Goal: Information Seeking & Learning: Learn about a topic

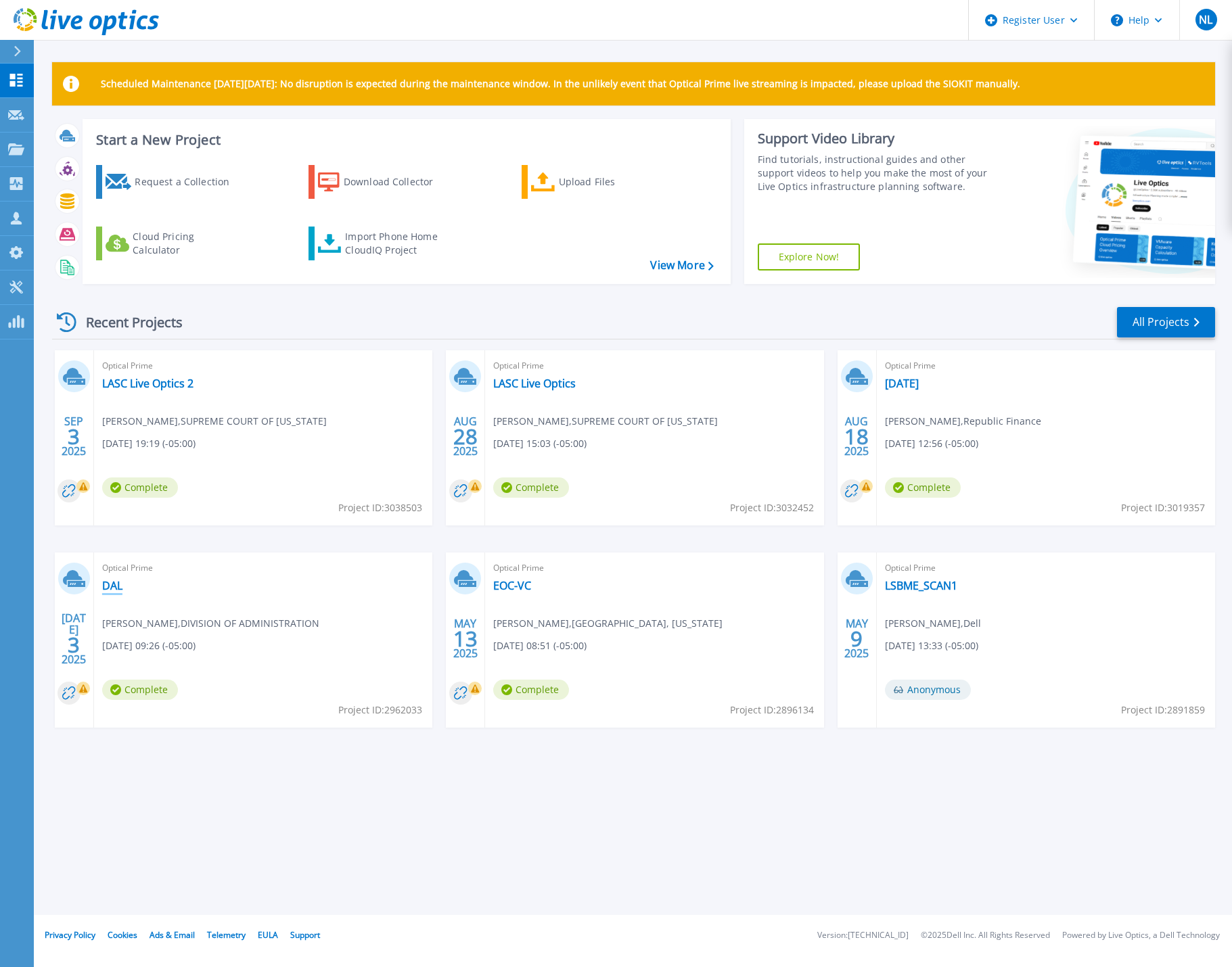
click at [110, 589] on link "DAL" at bounding box center [112, 586] width 21 height 13
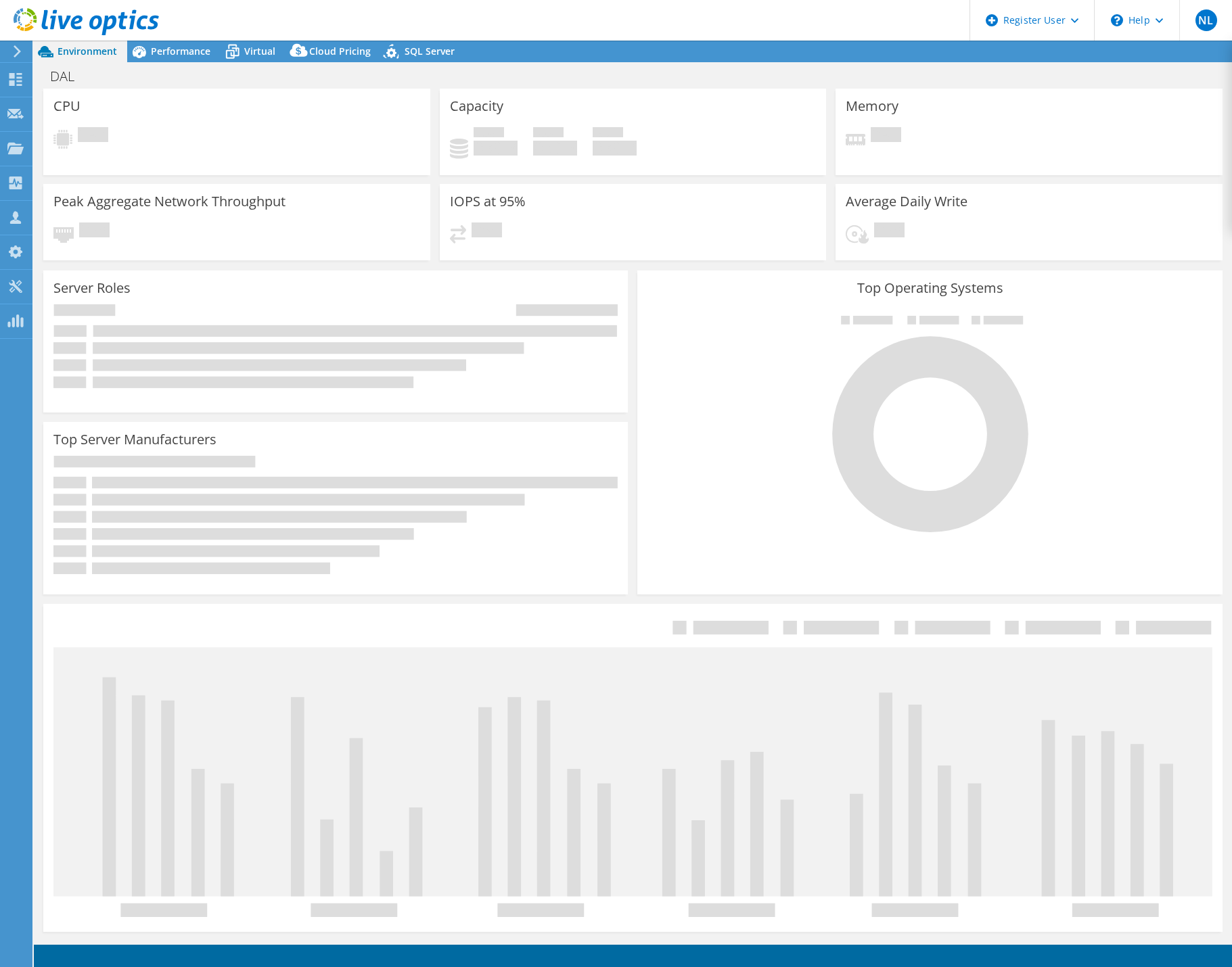
select select "USD"
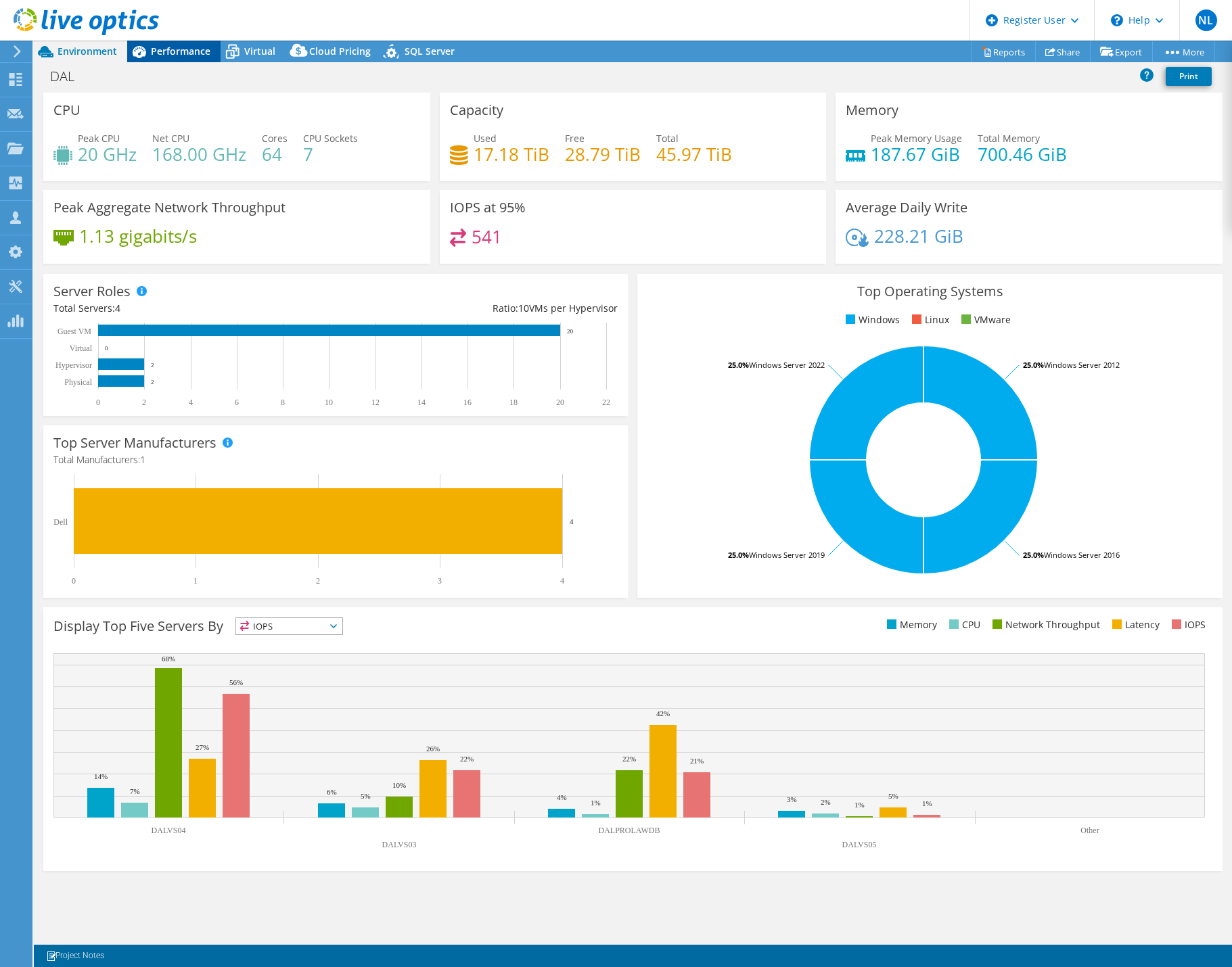
click at [190, 49] on span "Performance" at bounding box center [180, 51] width 59 height 13
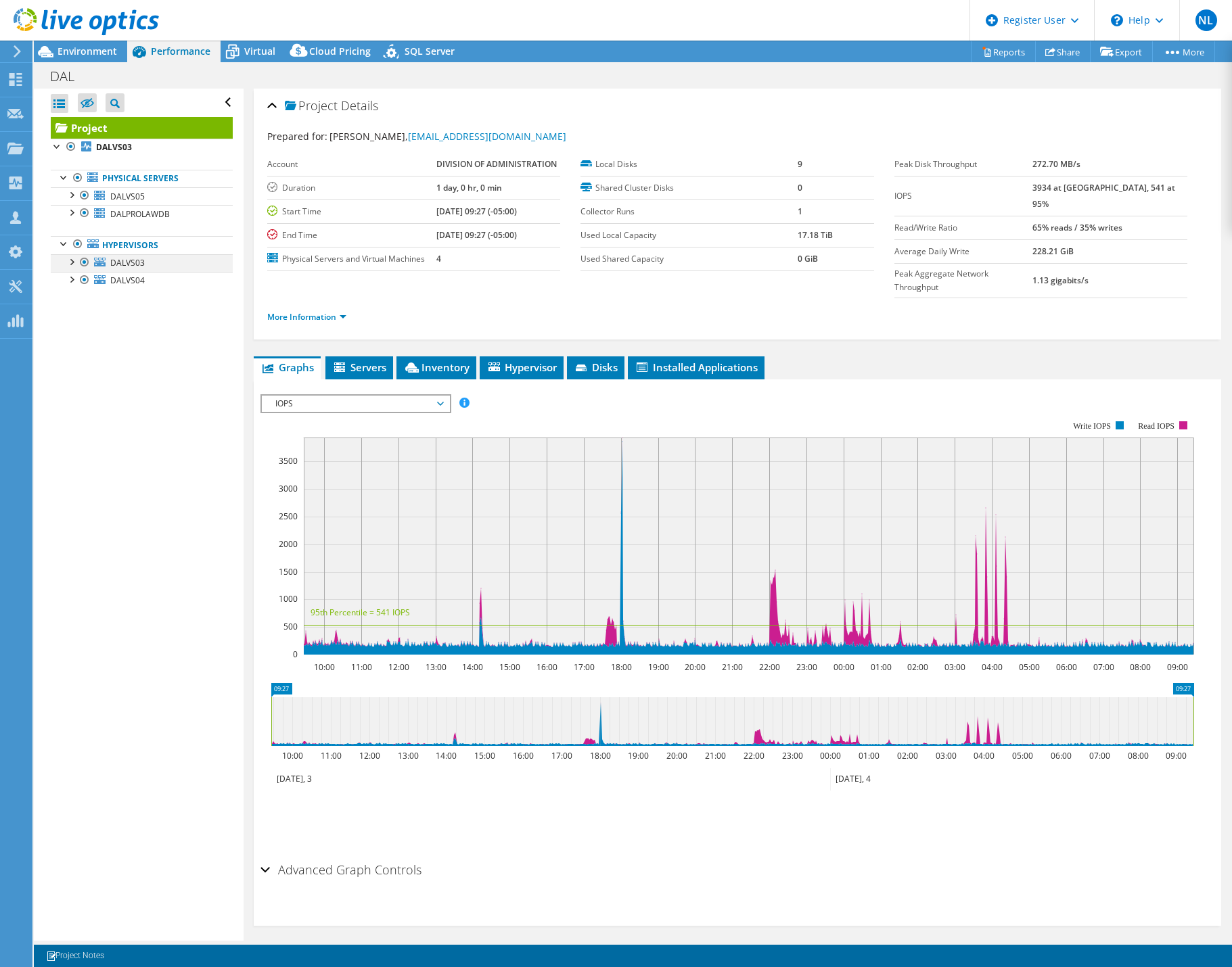
click at [70, 265] on div at bounding box center [71, 261] width 13 height 13
click at [73, 213] on div at bounding box center [71, 212] width 13 height 13
click at [73, 194] on div at bounding box center [71, 194] width 13 height 13
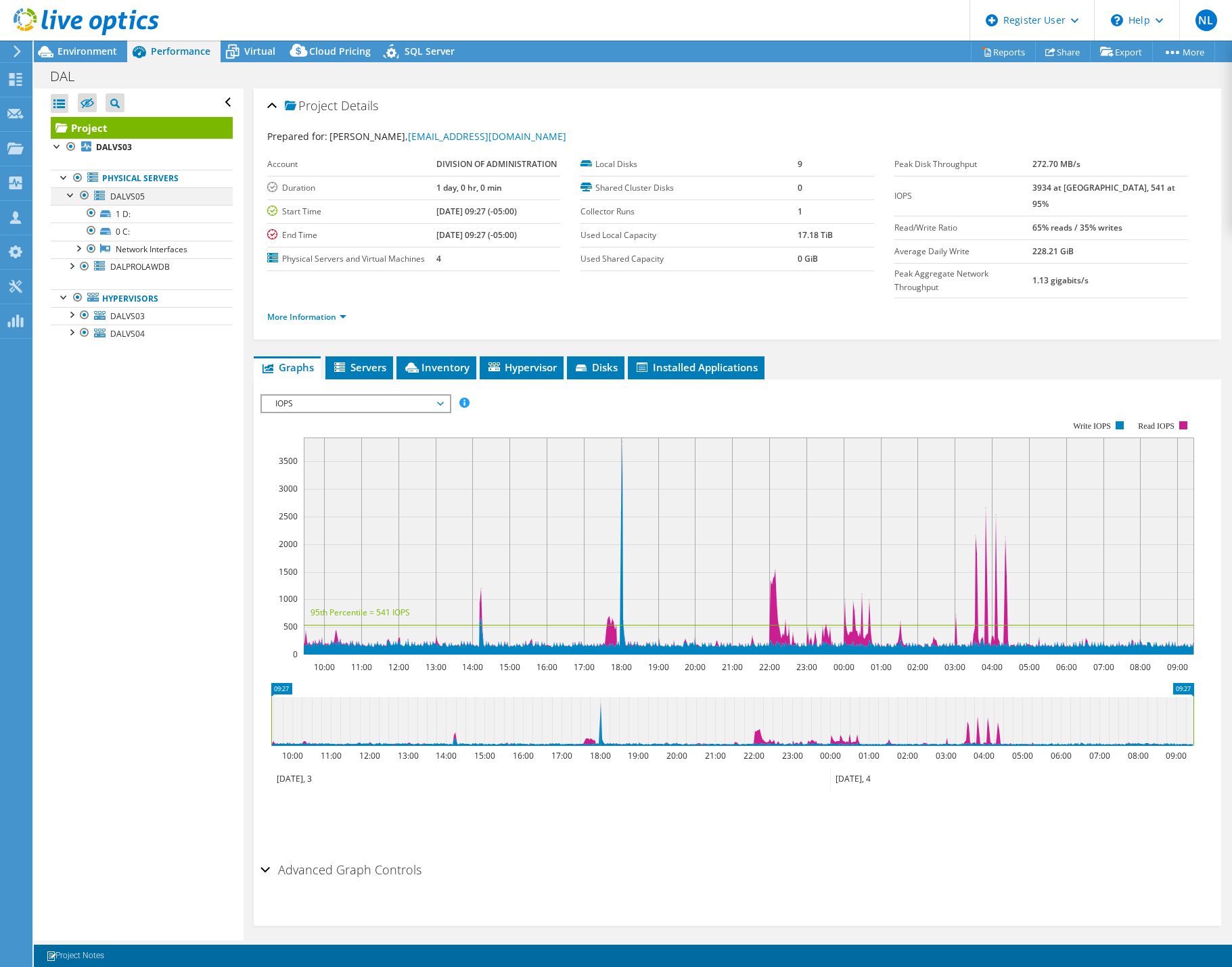
click at [73, 194] on div at bounding box center [71, 194] width 13 height 13
click at [378, 360] on span "Servers" at bounding box center [359, 367] width 54 height 13
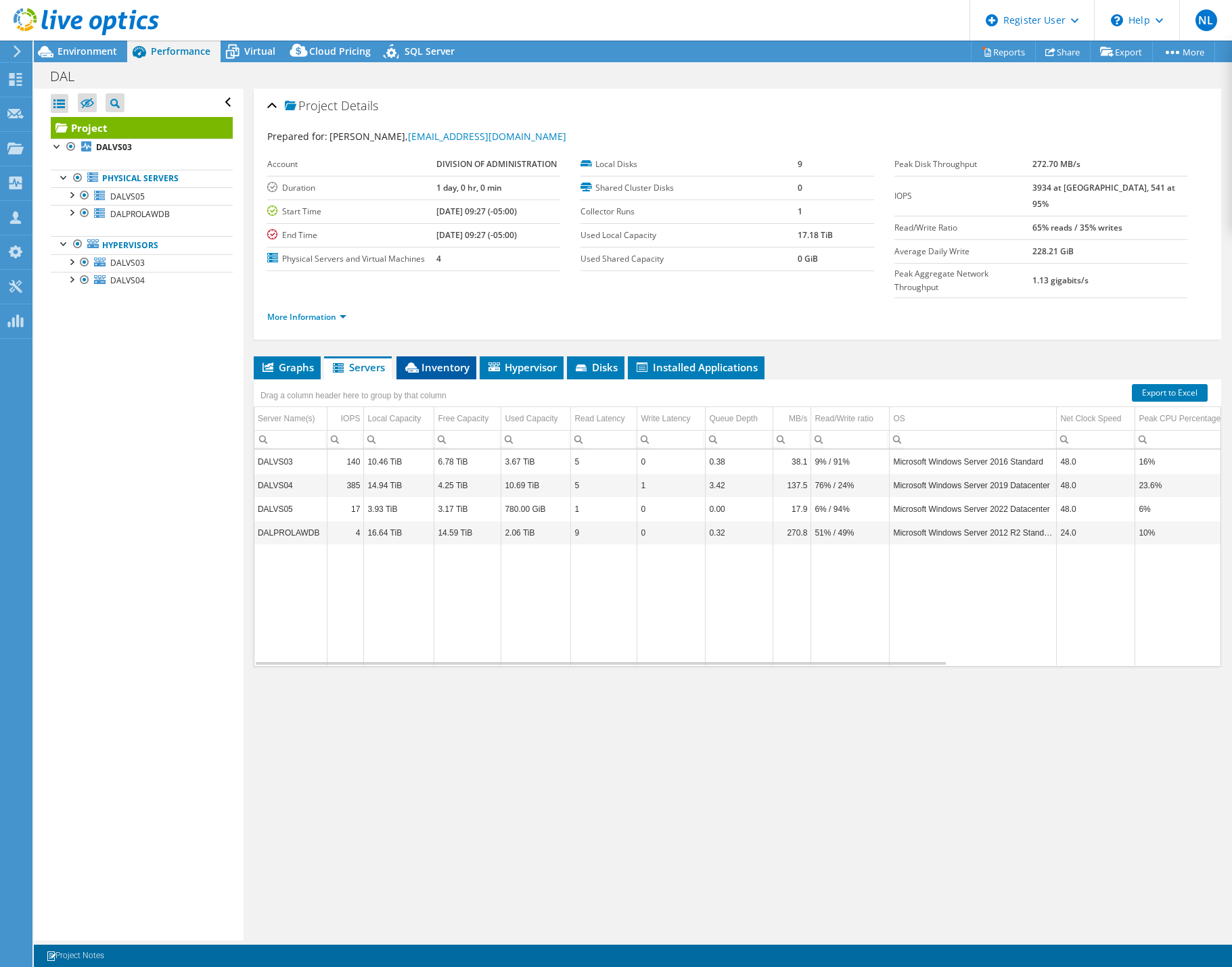
click at [462, 360] on span "Inventory" at bounding box center [436, 367] width 66 height 13
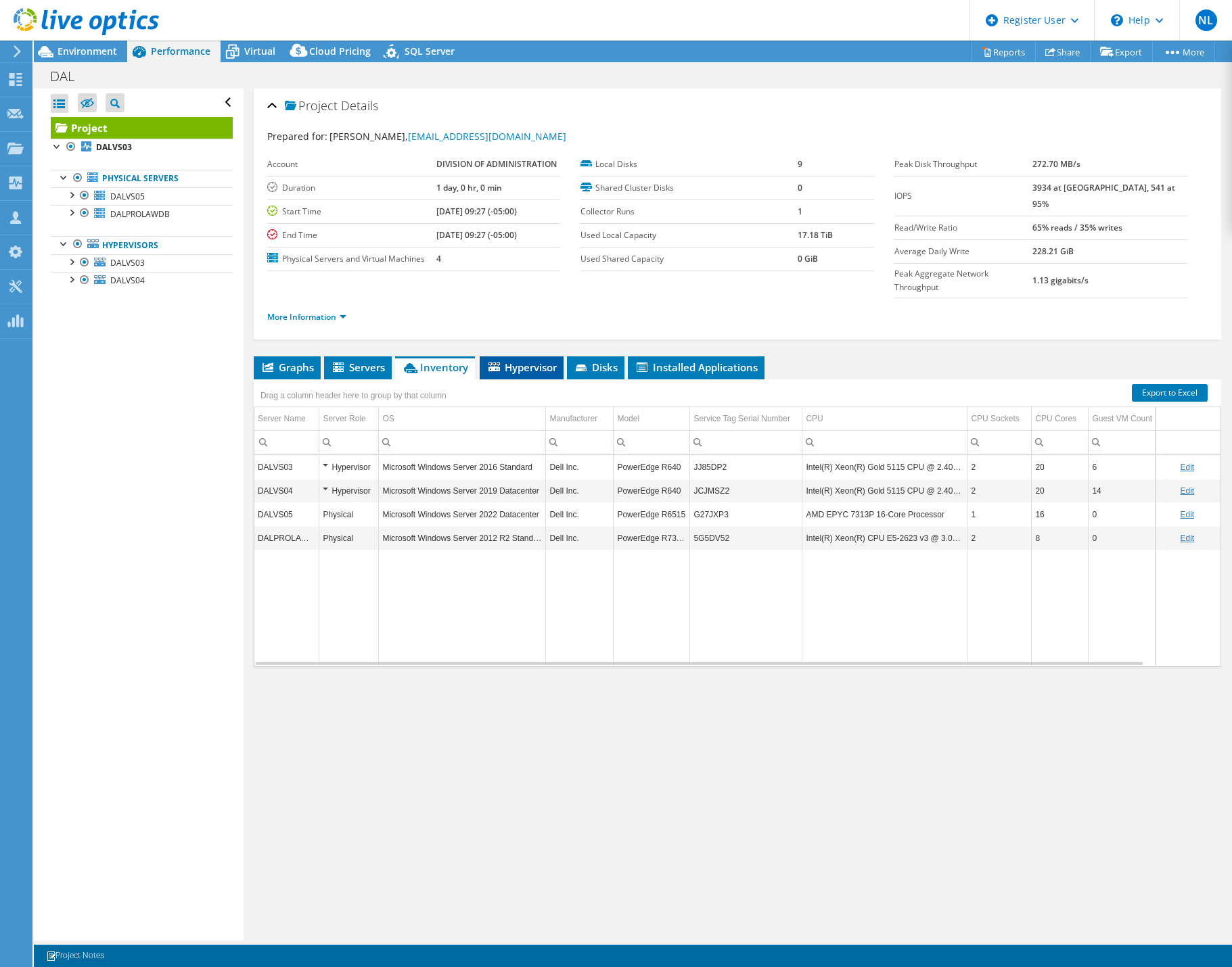
click at [532, 360] on span "Hypervisor" at bounding box center [521, 367] width 70 height 13
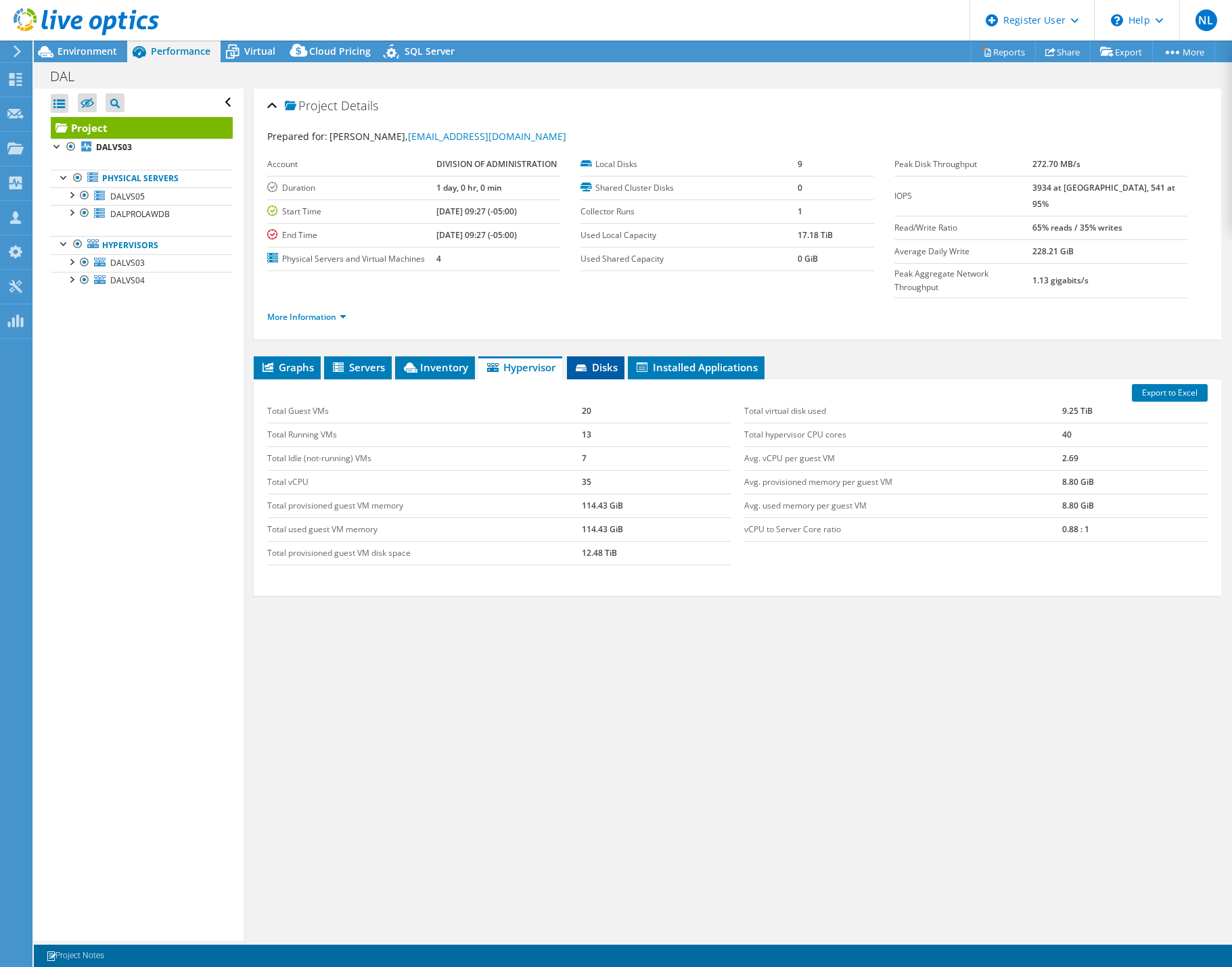
click at [598, 360] on span "Disks" at bounding box center [595, 367] width 44 height 13
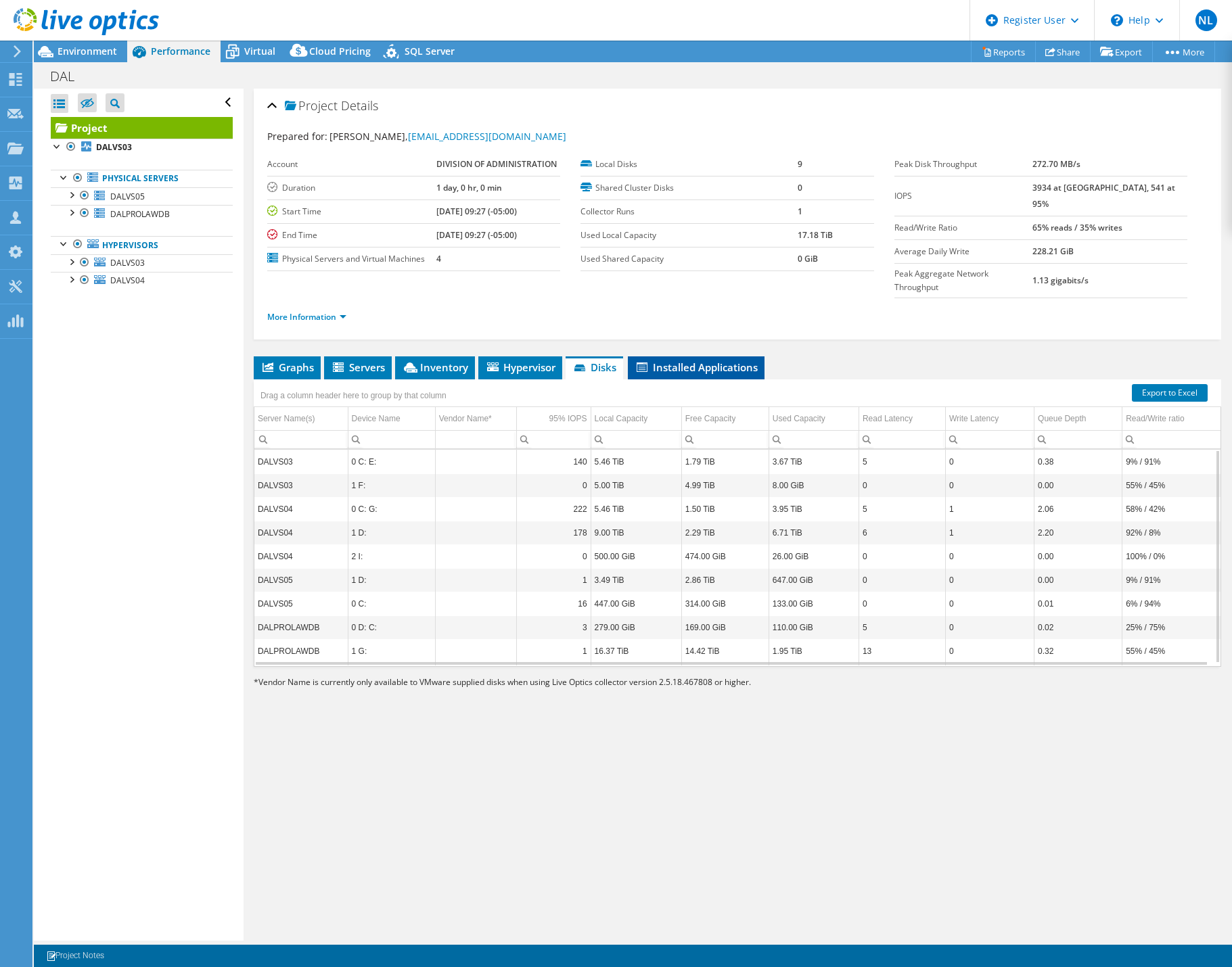
click at [668, 360] on span "Installed Applications" at bounding box center [696, 367] width 123 height 13
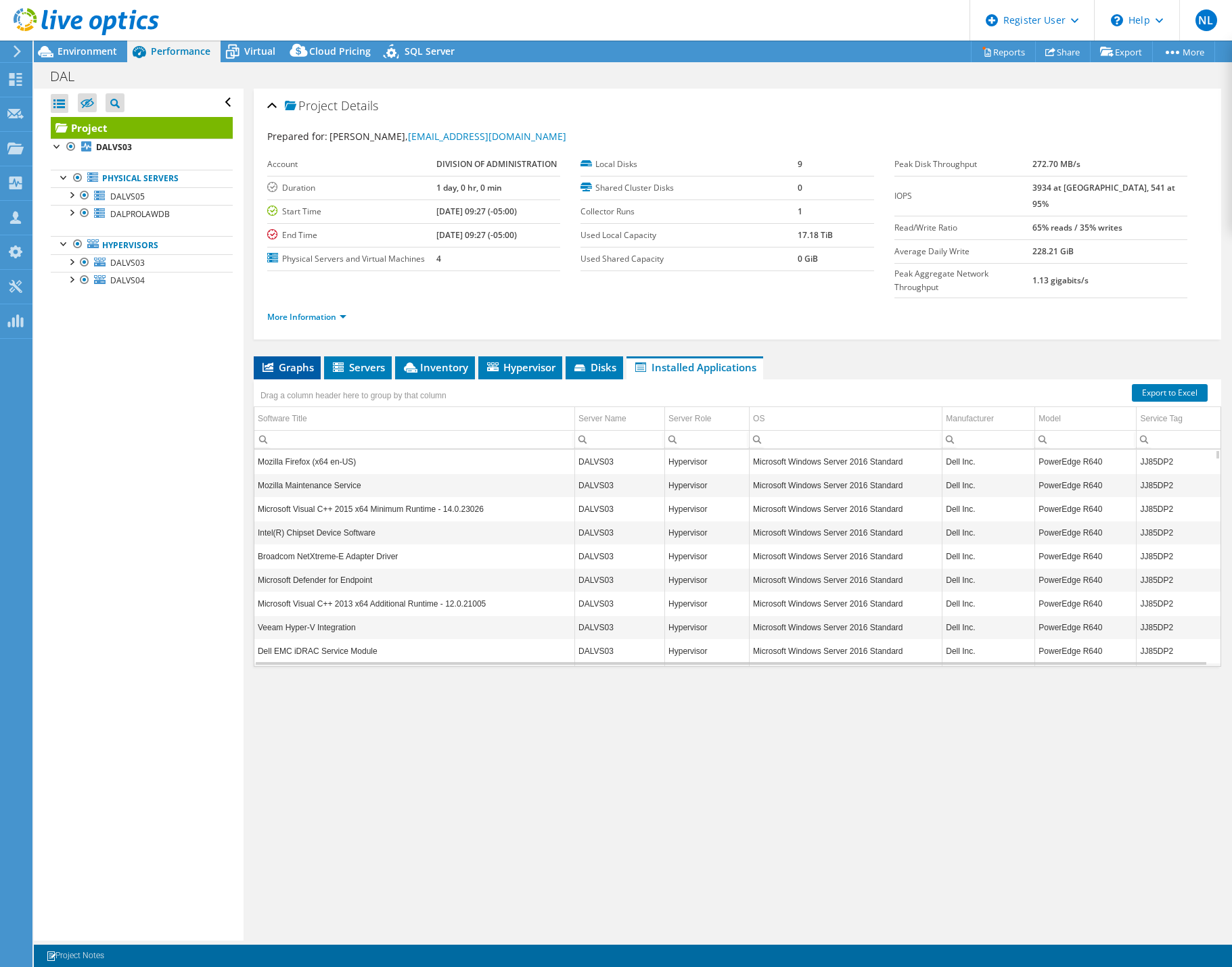
click at [293, 357] on li "Graphs" at bounding box center [287, 368] width 67 height 23
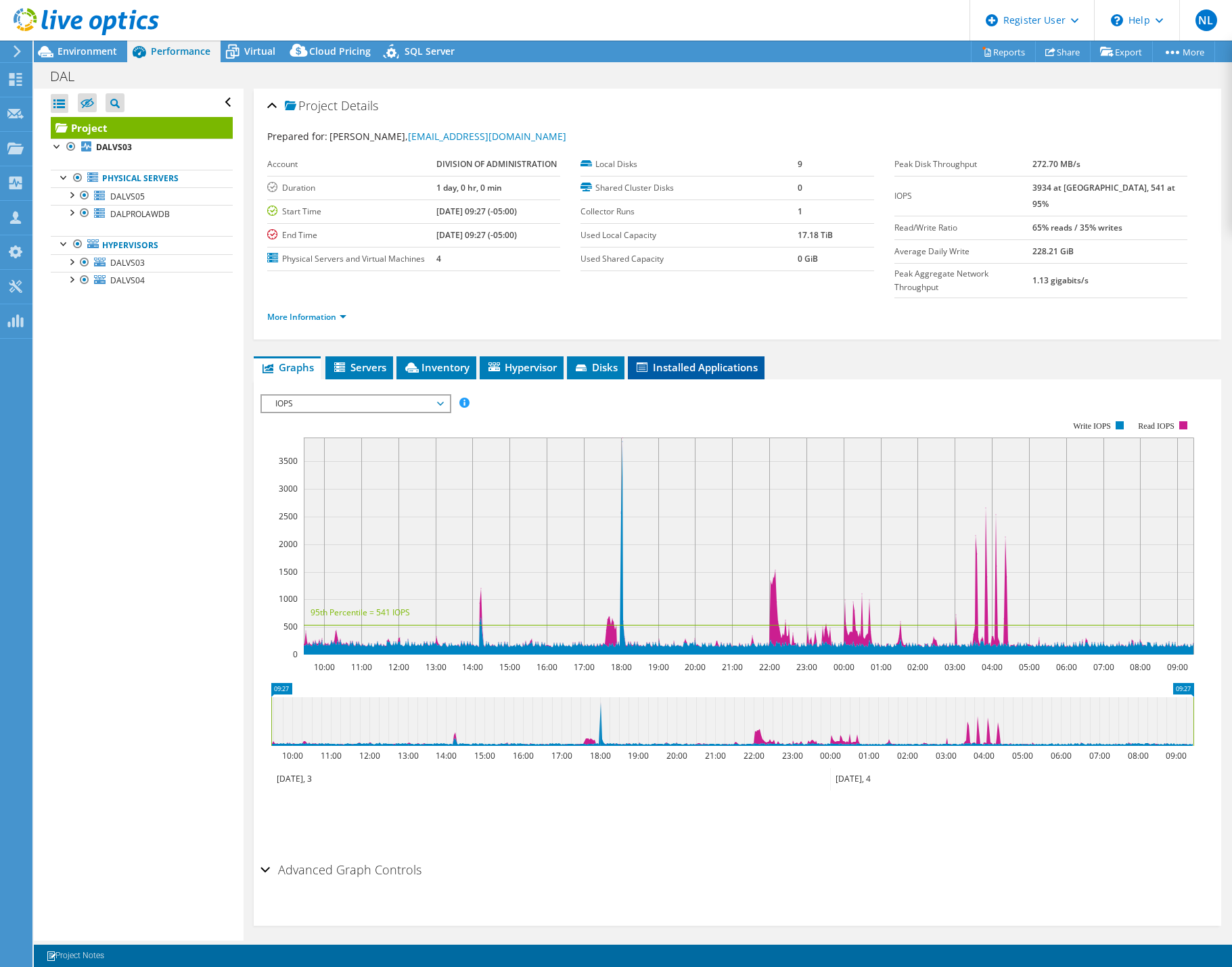
click at [682, 357] on li "Installed Applications" at bounding box center [696, 368] width 137 height 23
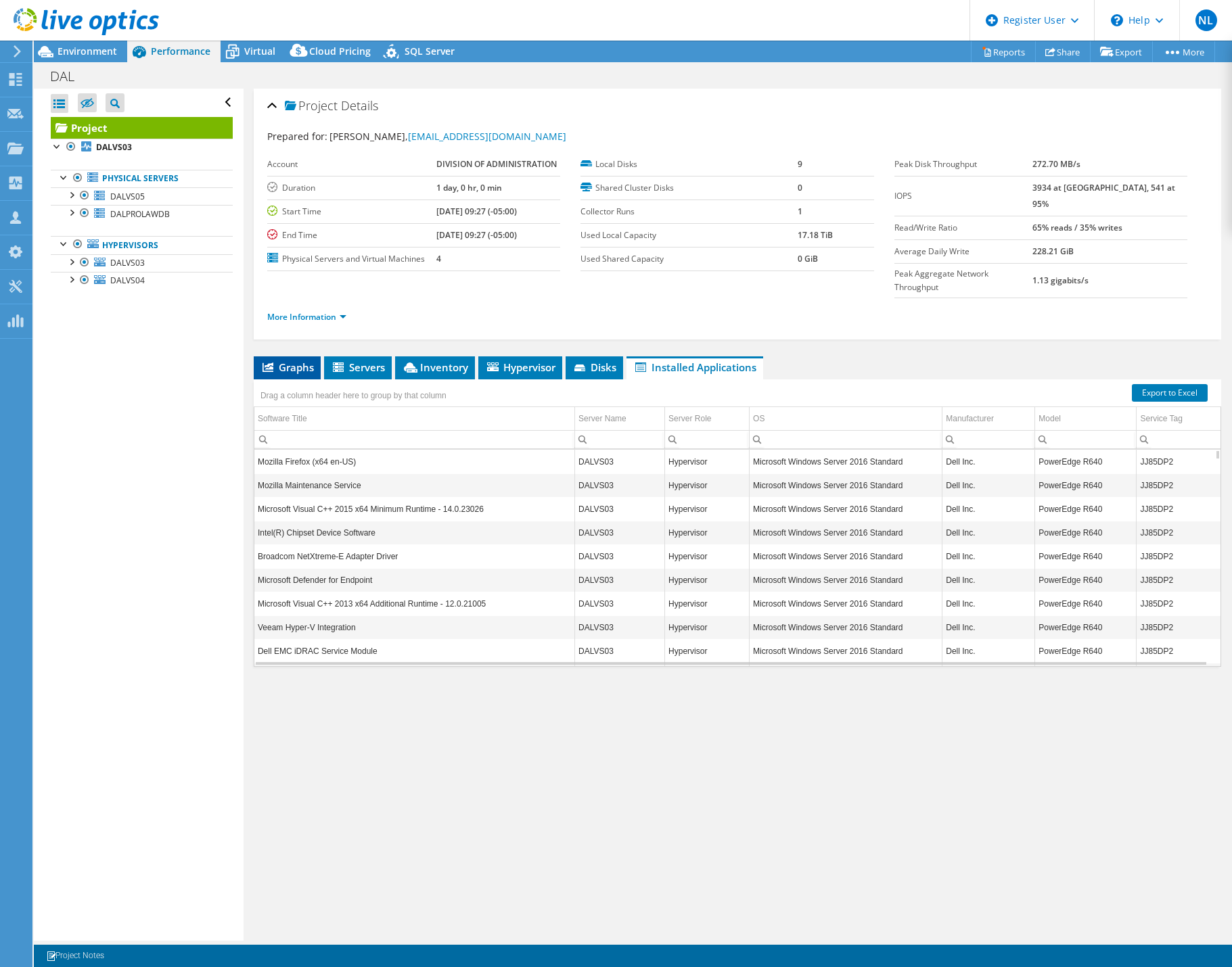
click at [280, 360] on span "Graphs" at bounding box center [287, 367] width 54 height 13
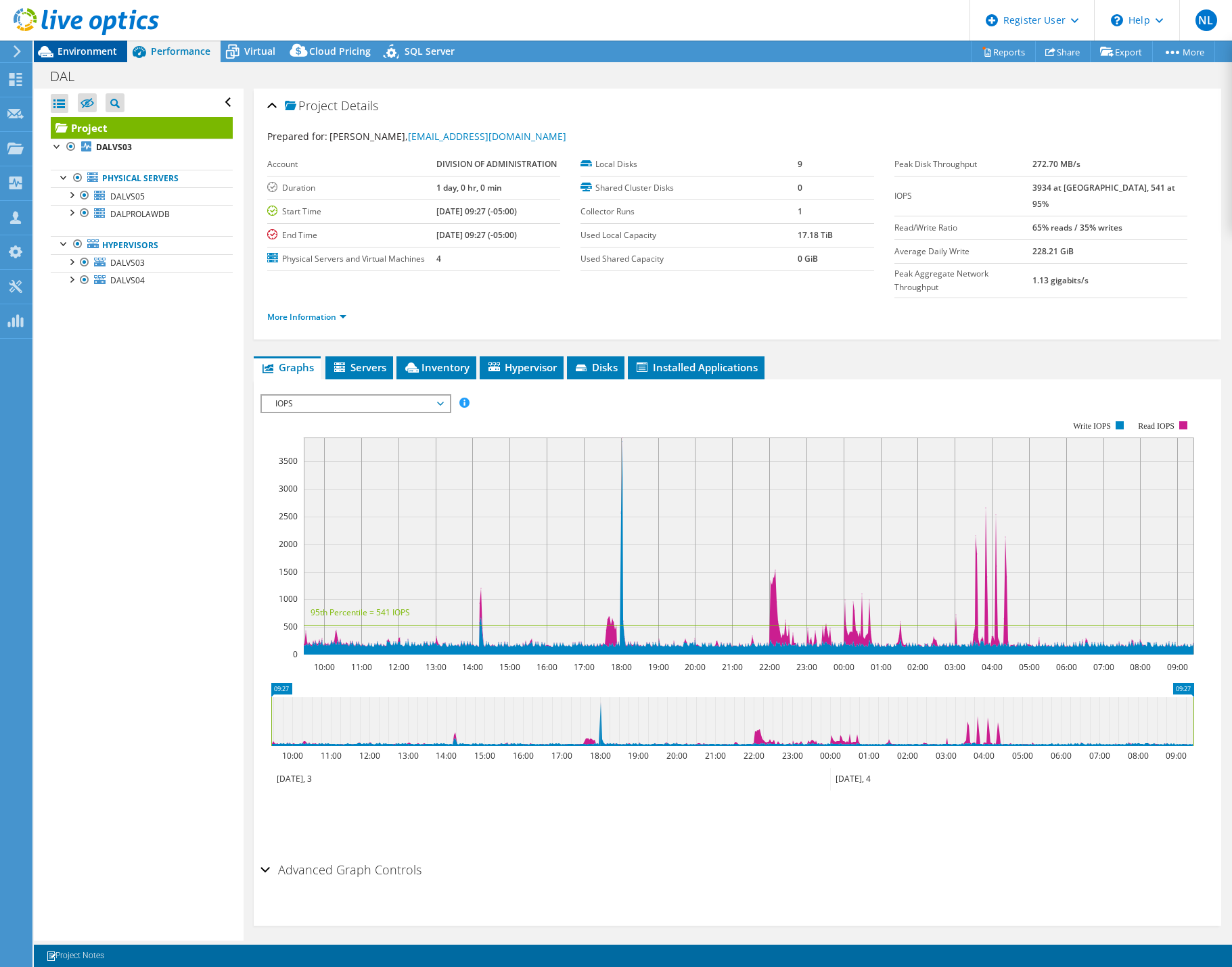
click at [73, 60] on div "Environment" at bounding box center [80, 51] width 93 height 21
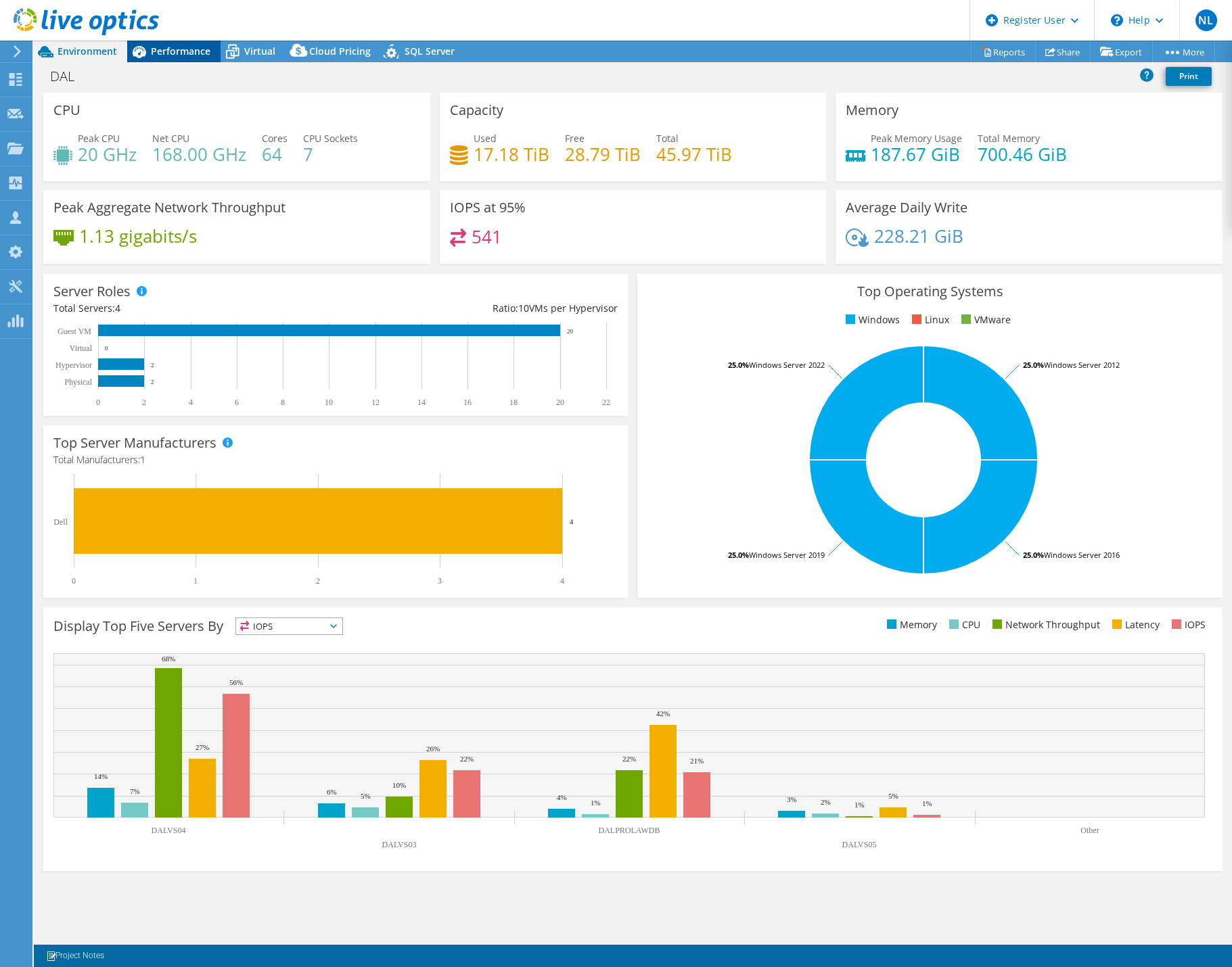
click at [177, 56] on span "Performance" at bounding box center [180, 51] width 59 height 13
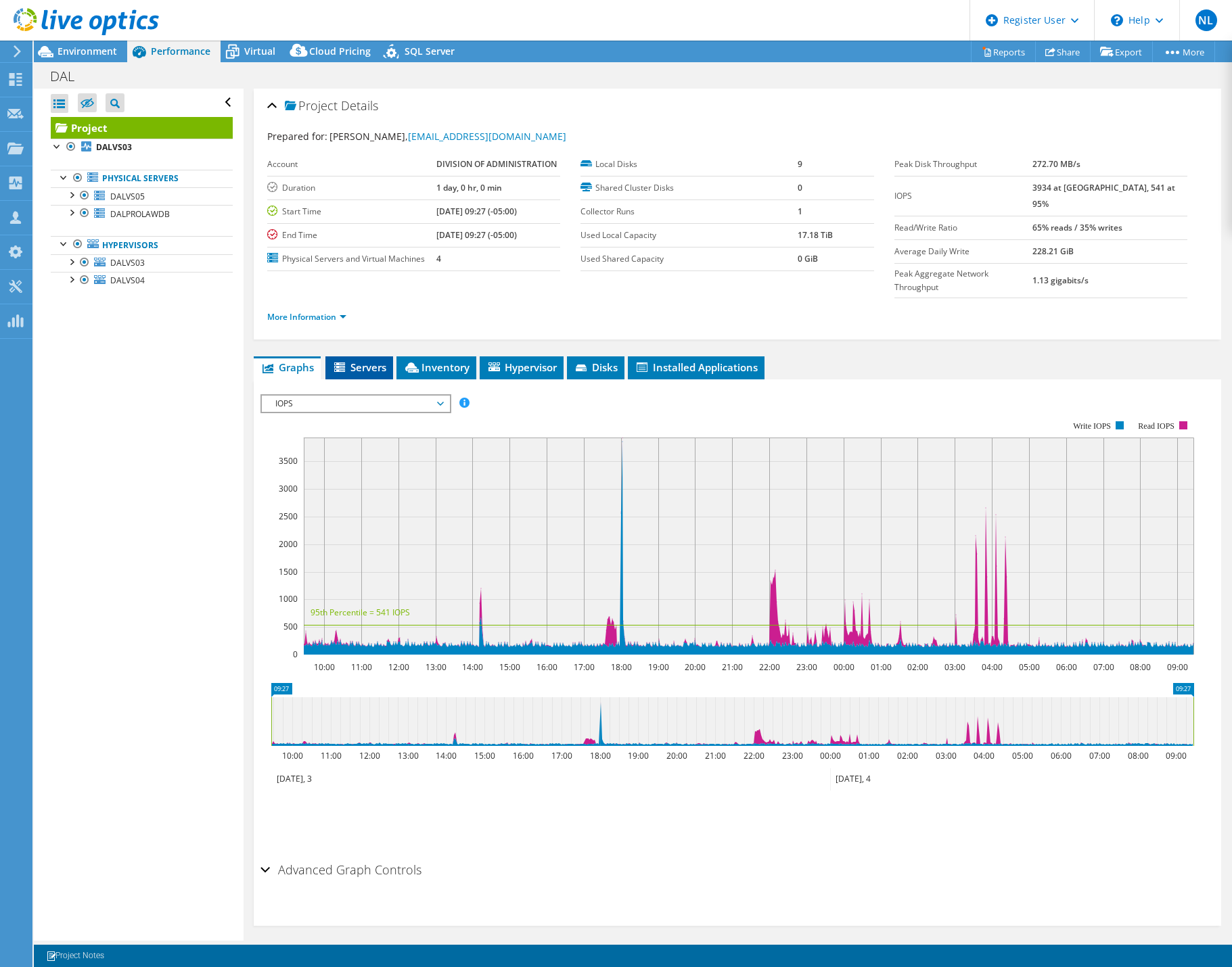
click at [373, 357] on li "Servers" at bounding box center [359, 368] width 68 height 23
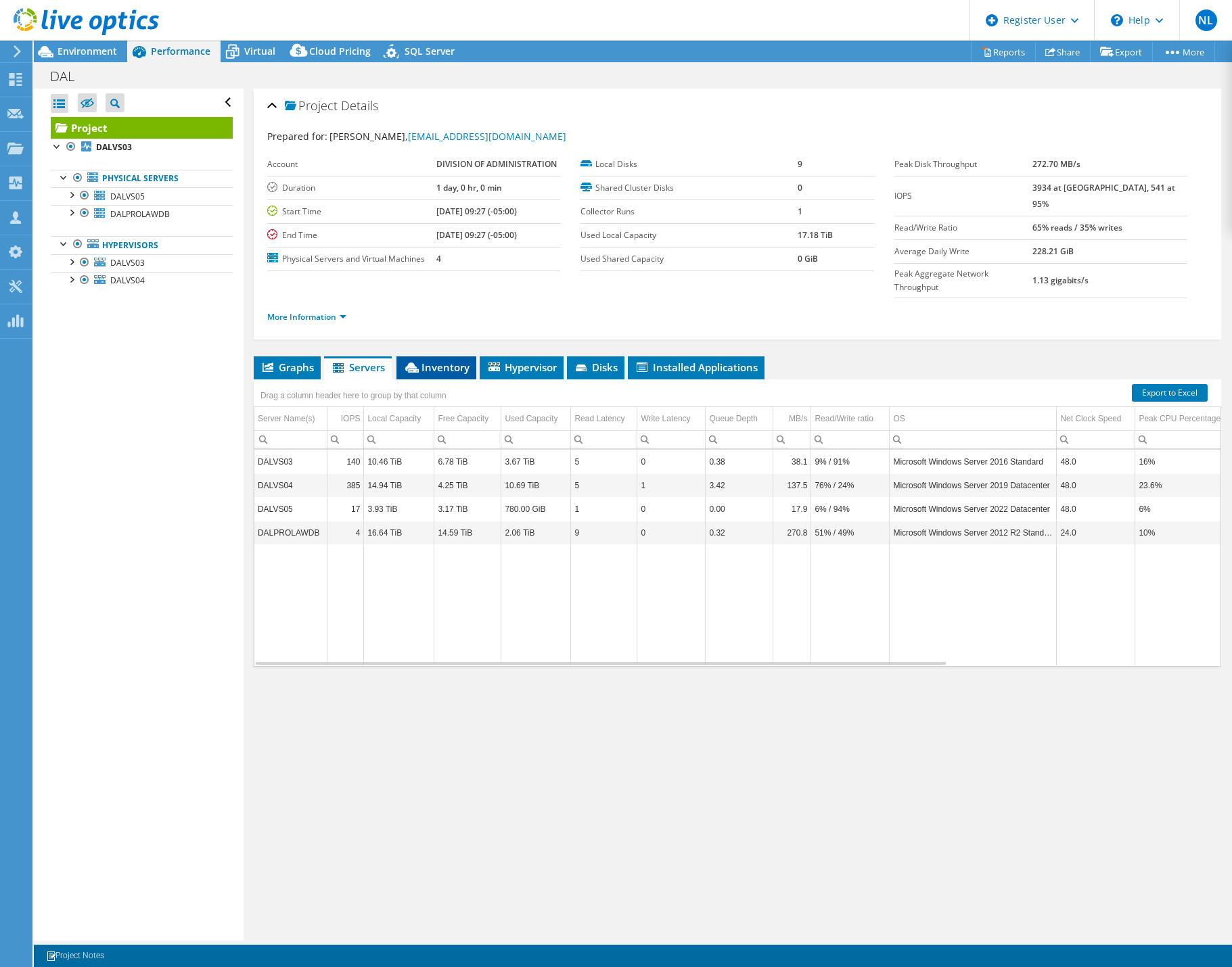
drag, startPoint x: 443, startPoint y: 343, endPoint x: 445, endPoint y: 349, distance: 6.3
click at [444, 360] on span "Inventory" at bounding box center [436, 367] width 66 height 13
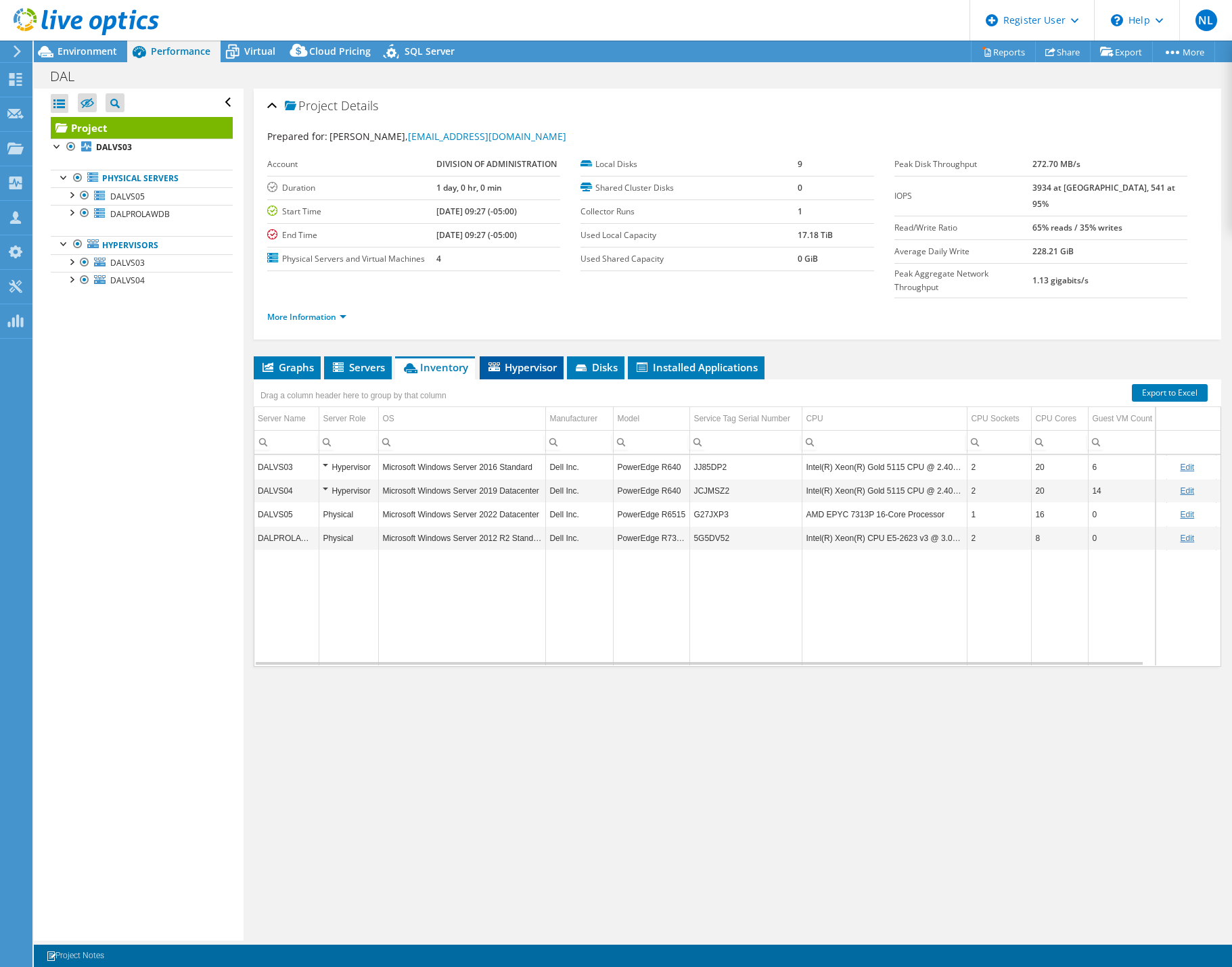
click at [505, 357] on li "Hypervisor" at bounding box center [522, 368] width 84 height 23
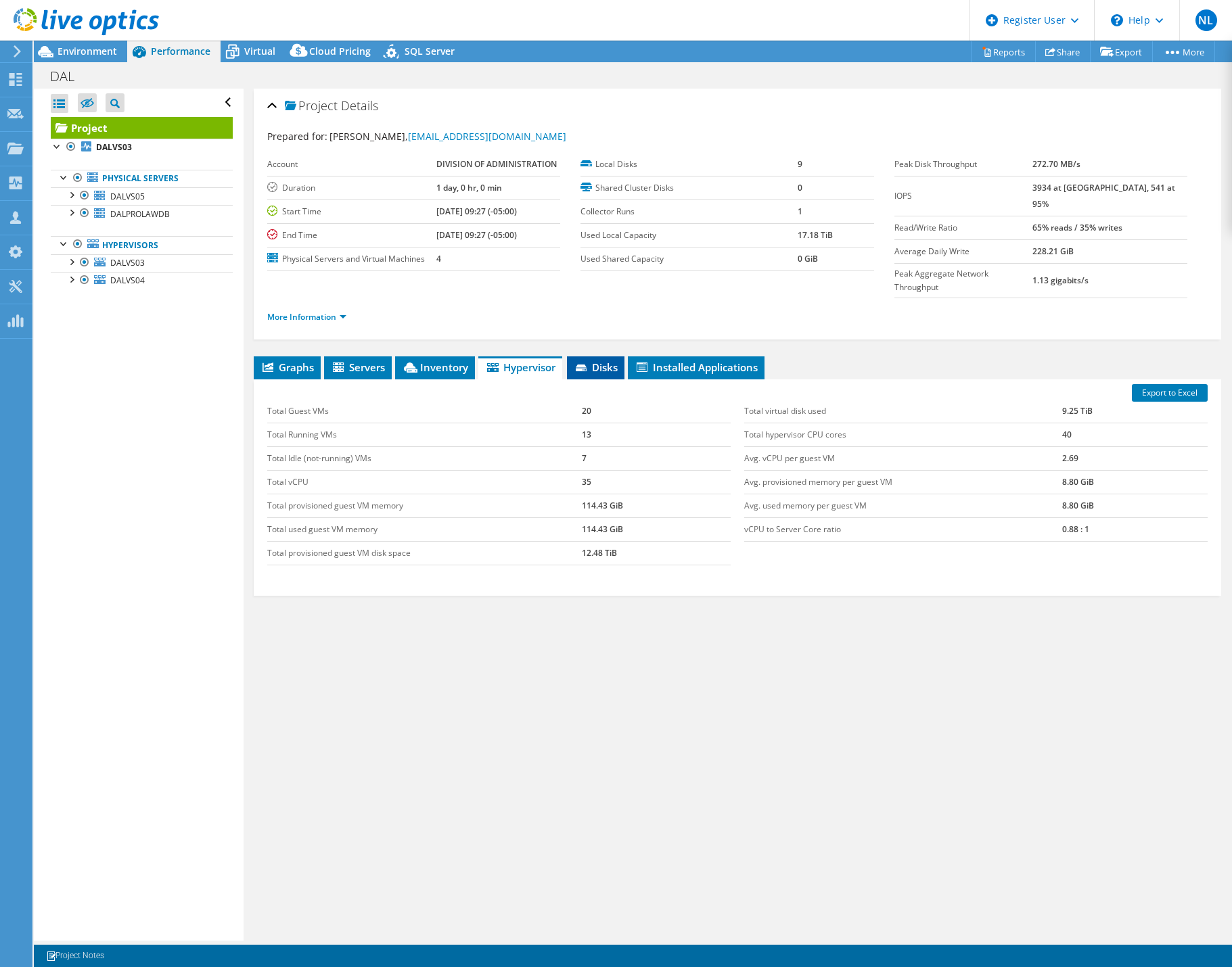
click at [617, 360] on span "Disks" at bounding box center [595, 367] width 44 height 13
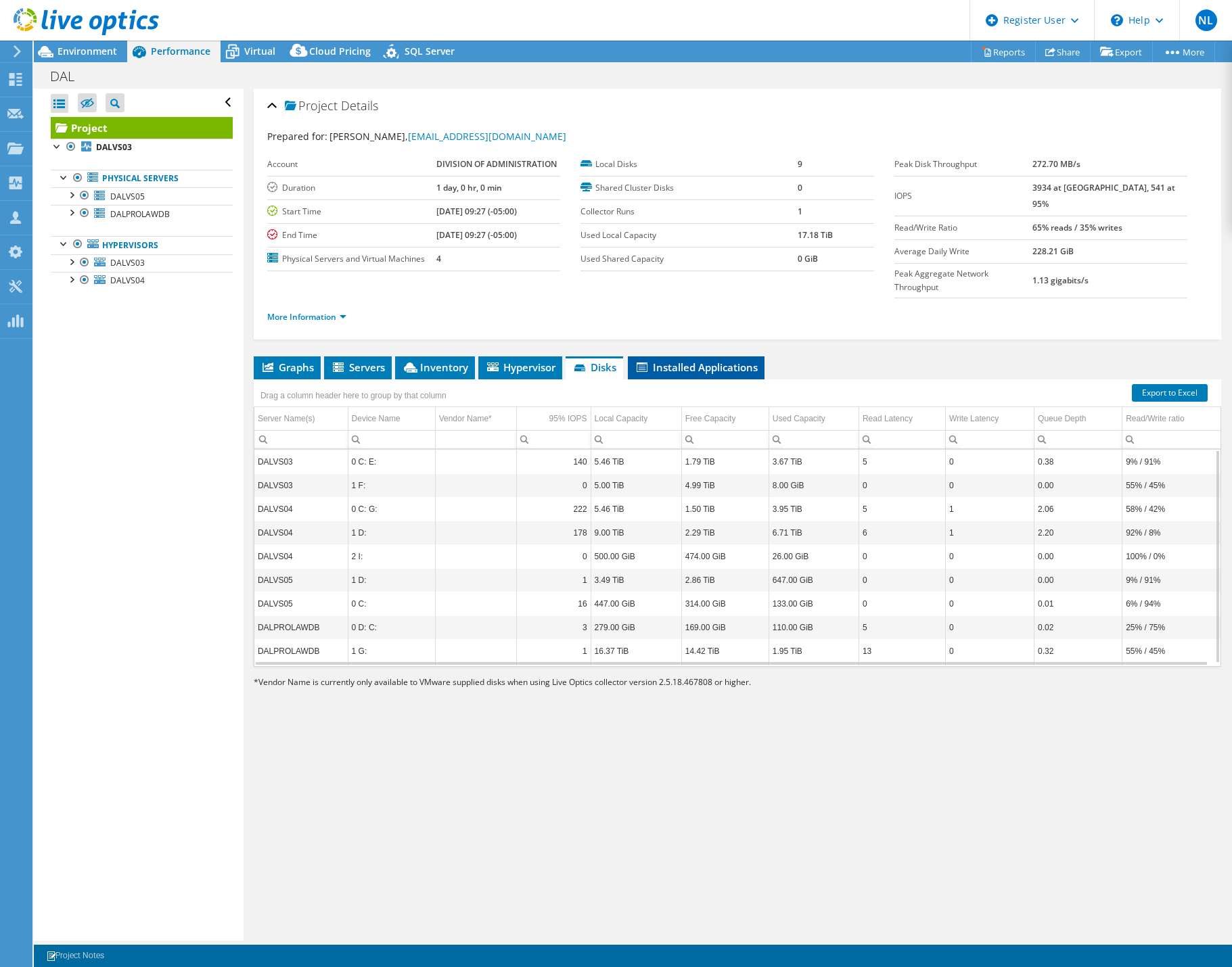
click at [684, 360] on span "Installed Applications" at bounding box center [696, 367] width 123 height 13
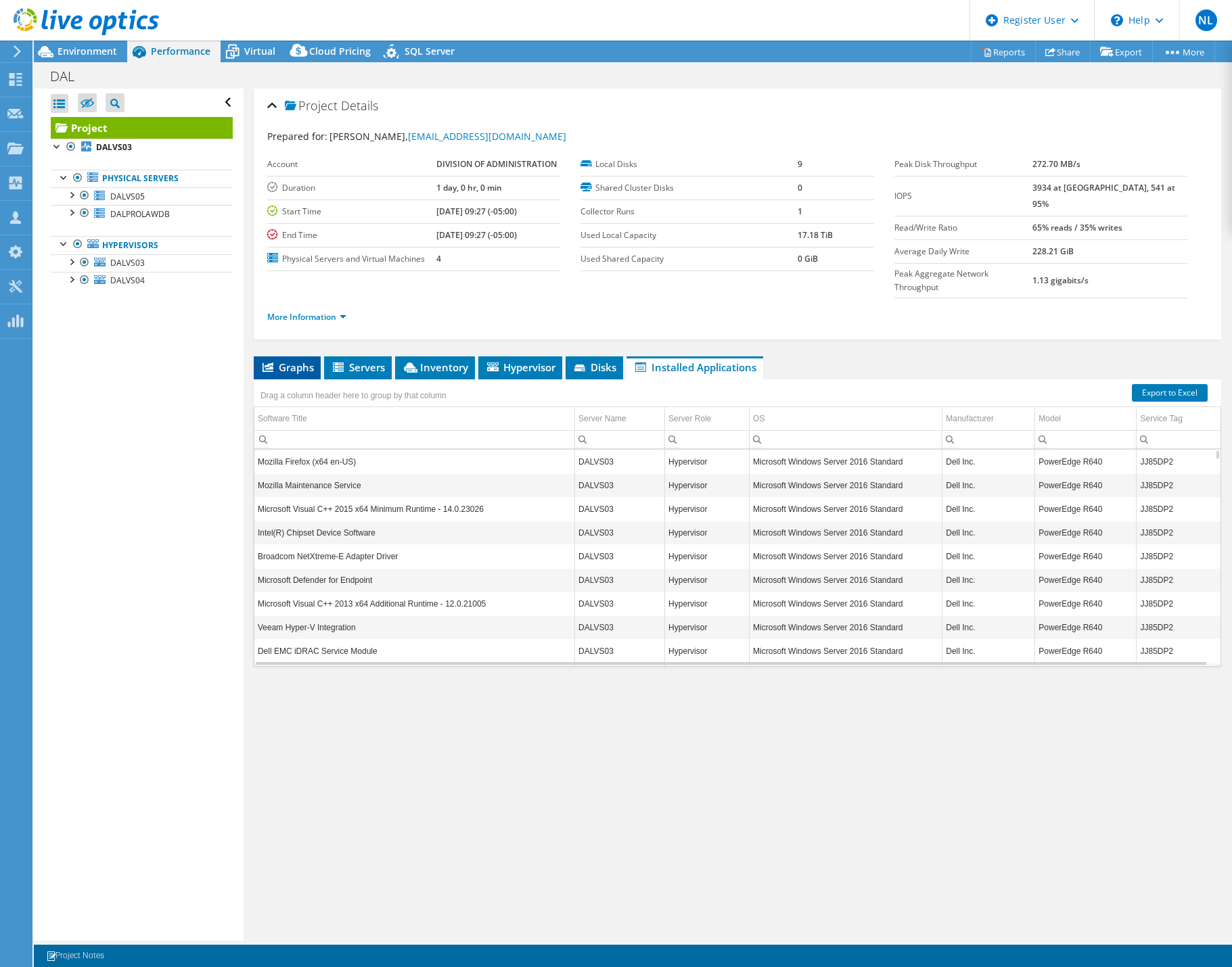
click at [299, 357] on li "Graphs" at bounding box center [287, 368] width 67 height 23
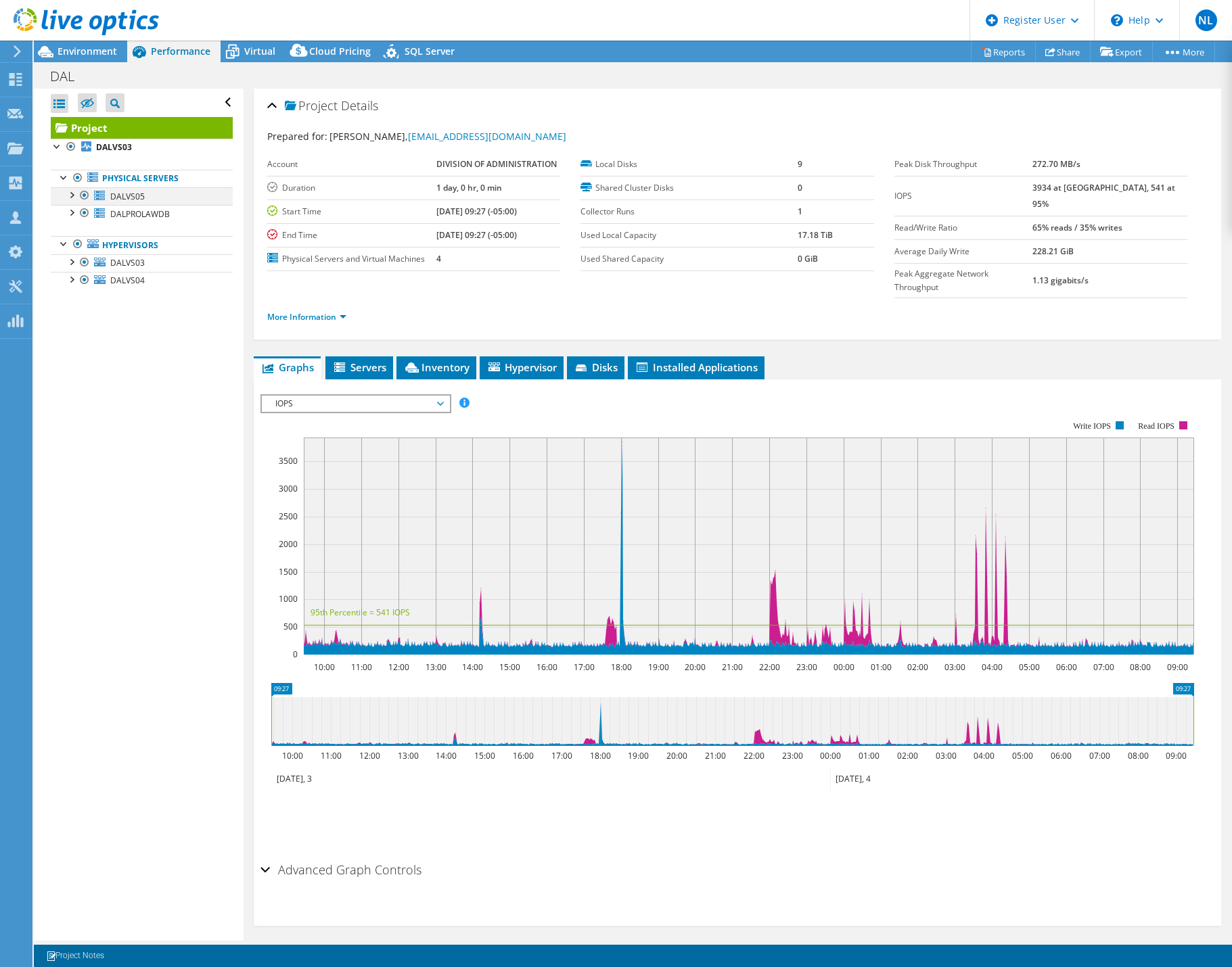
click at [68, 192] on div at bounding box center [71, 194] width 13 height 13
click at [70, 269] on div at bounding box center [71, 265] width 13 height 13
click at [73, 362] on div at bounding box center [71, 367] width 13 height 13
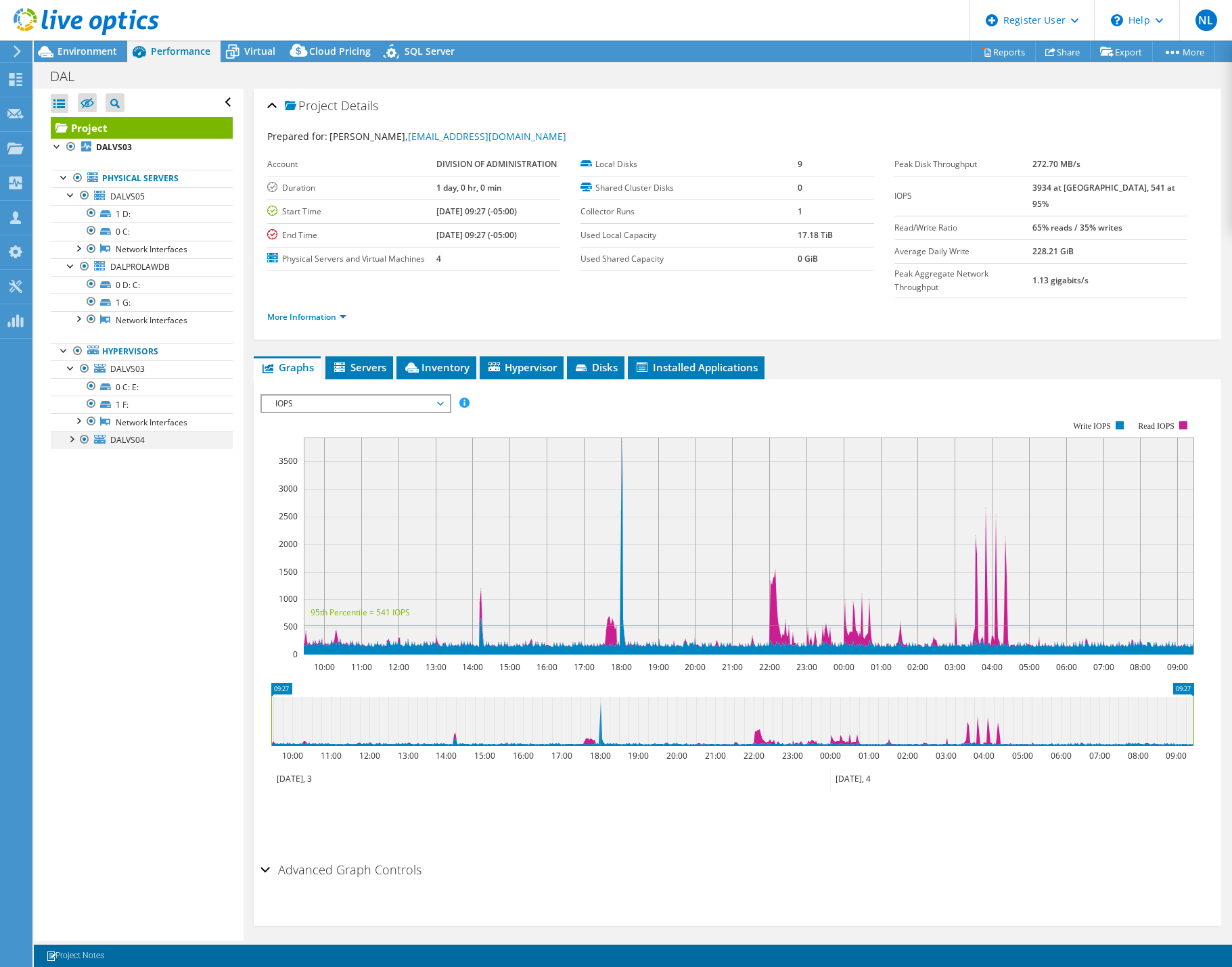
click at [73, 438] on div at bounding box center [71, 438] width 13 height 13
click at [80, 509] on div at bounding box center [77, 508] width 13 height 13
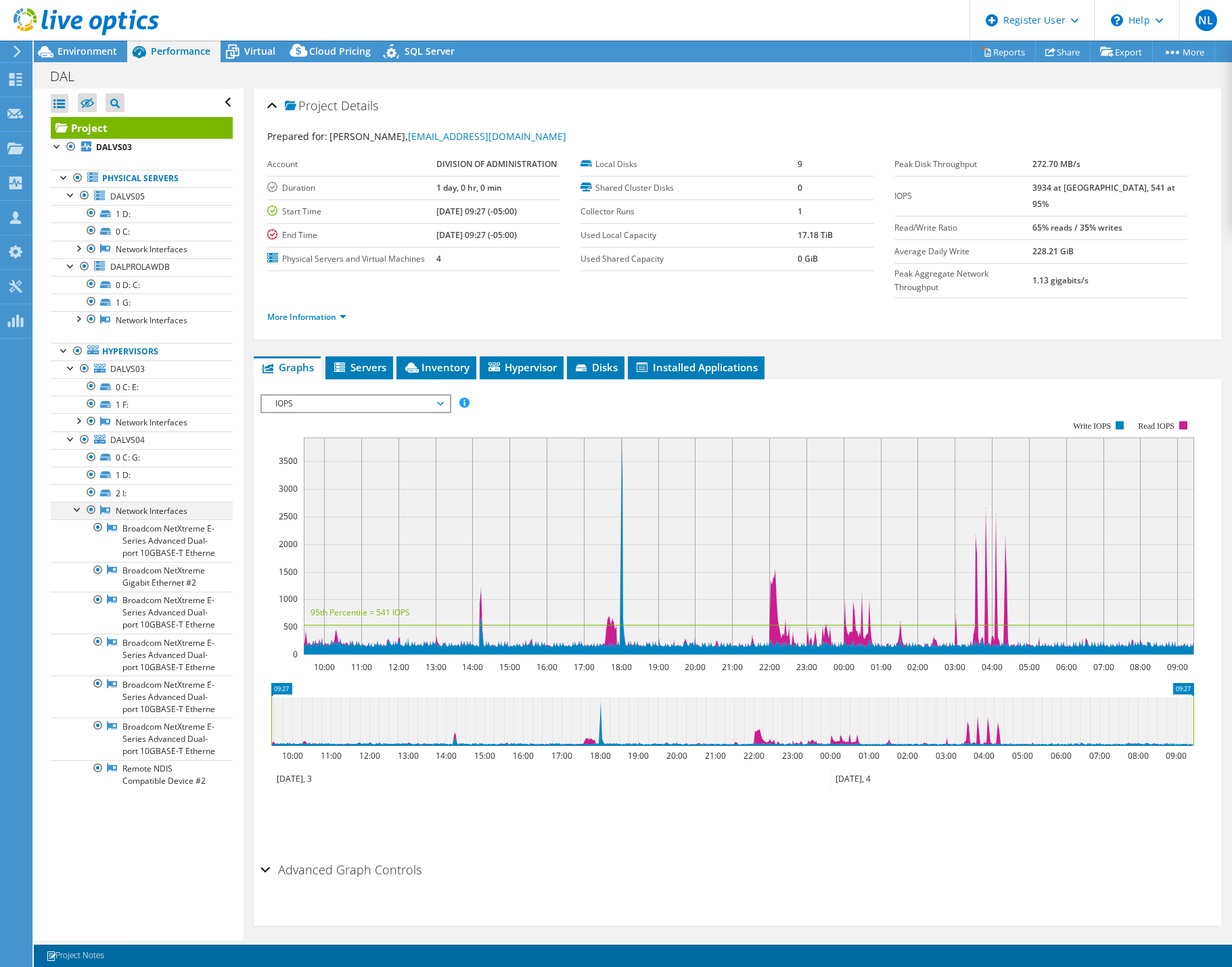
click at [81, 507] on div at bounding box center [77, 508] width 13 height 13
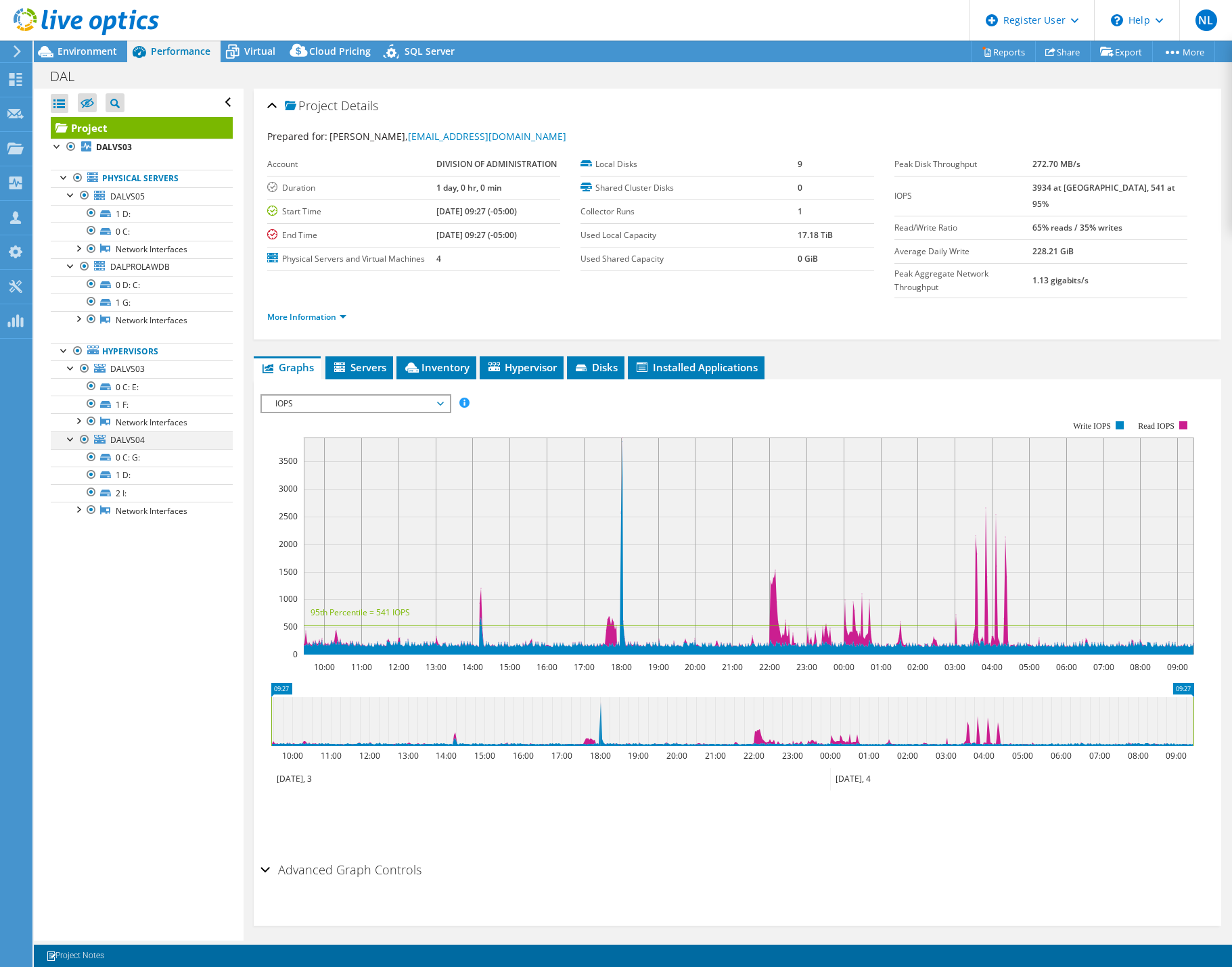
click at [70, 442] on div at bounding box center [71, 438] width 13 height 13
click at [68, 362] on div at bounding box center [71, 367] width 13 height 13
click at [260, 51] on span "Virtual" at bounding box center [260, 51] width 31 height 13
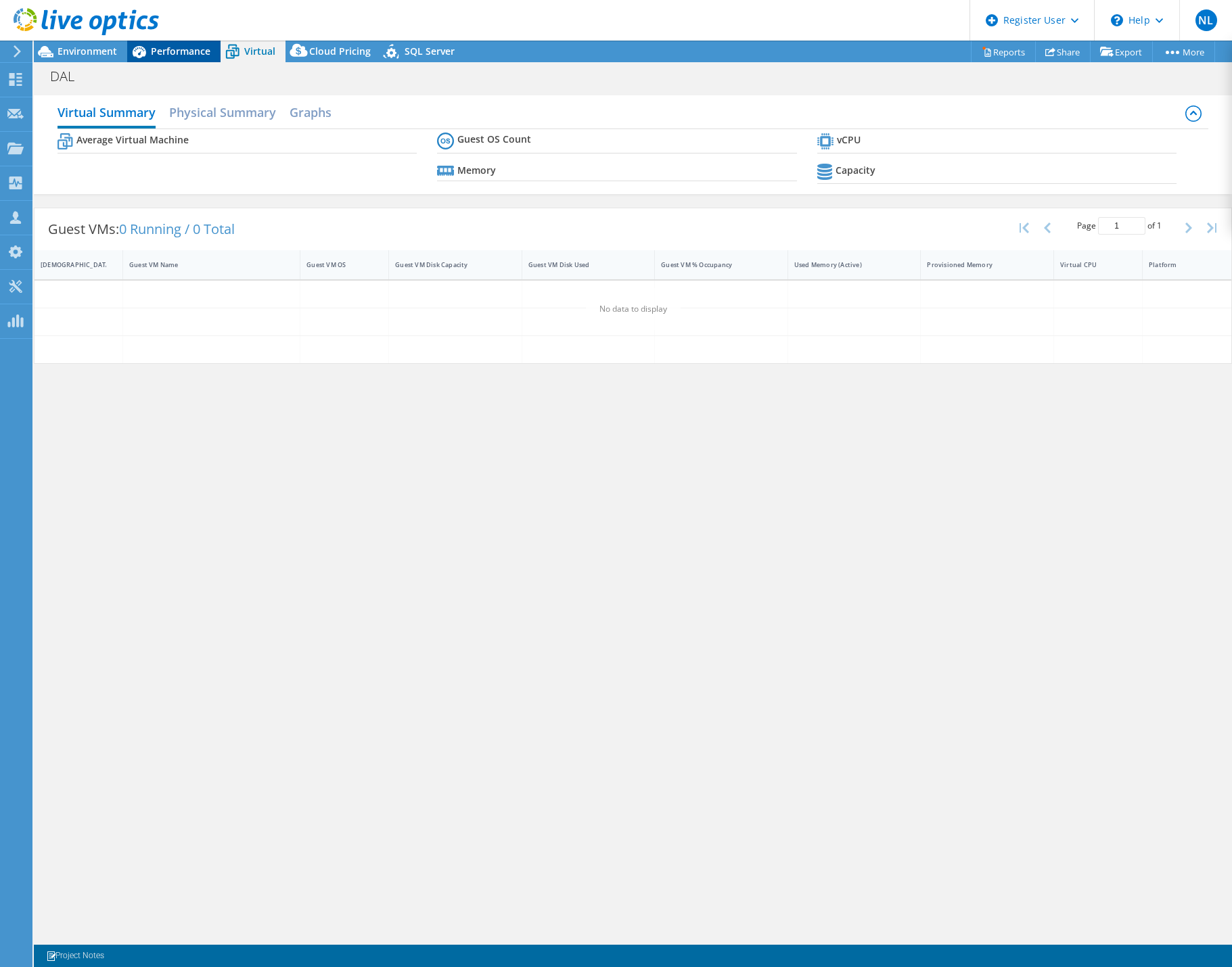
click at [194, 57] on span "Performance" at bounding box center [180, 51] width 59 height 13
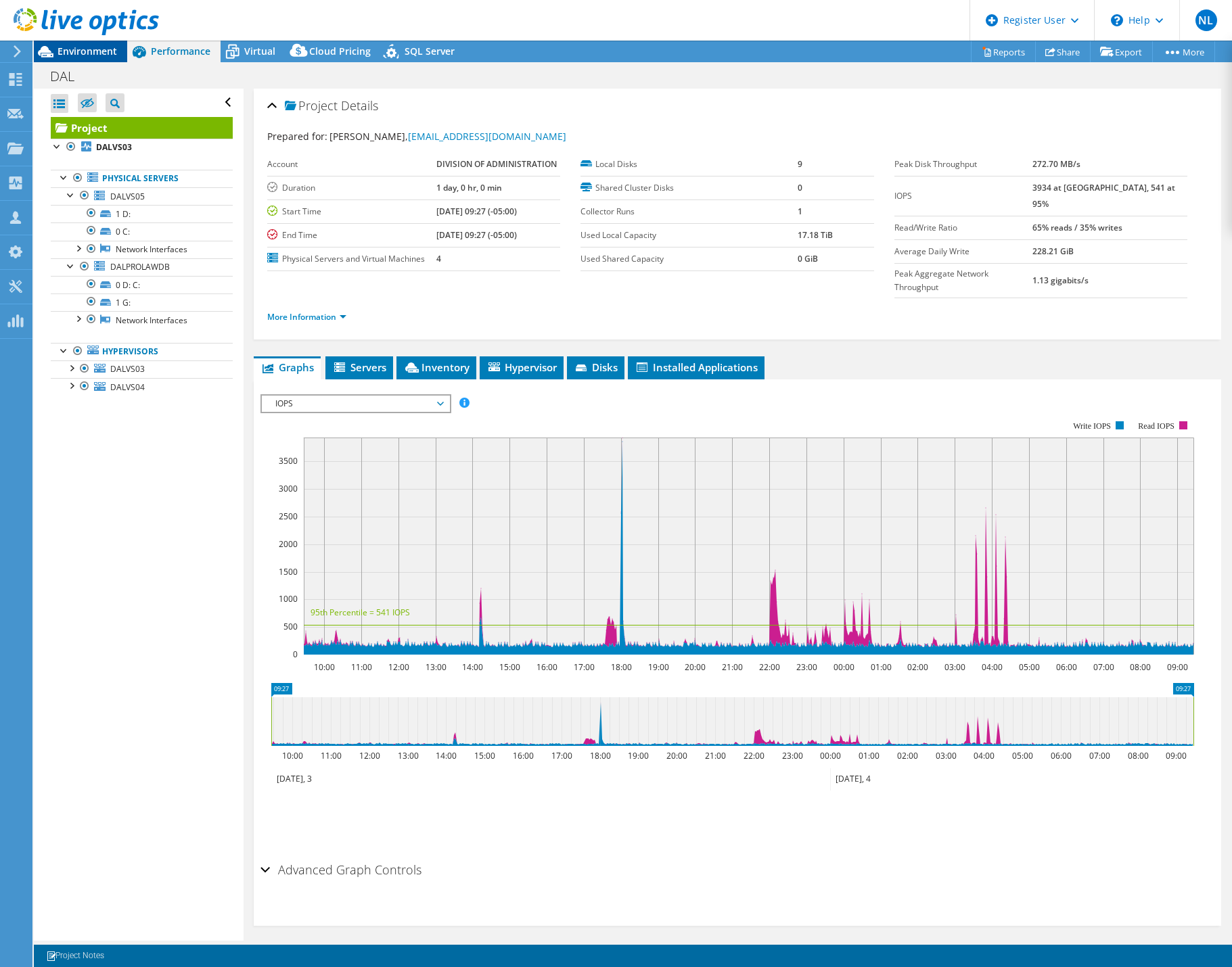
click at [80, 48] on span "Environment" at bounding box center [87, 51] width 59 height 13
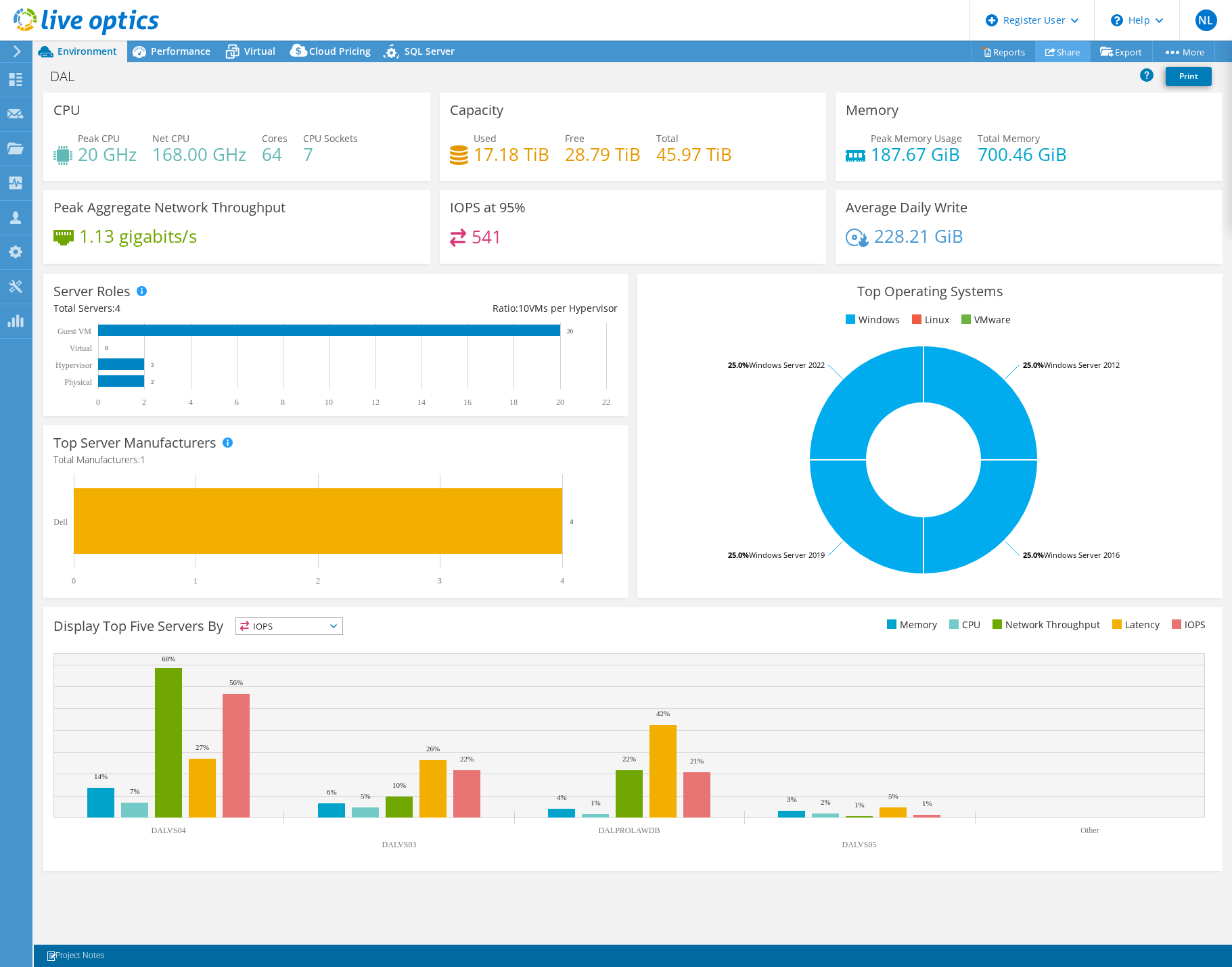
click at [1070, 46] on link "Share" at bounding box center [1062, 51] width 55 height 21
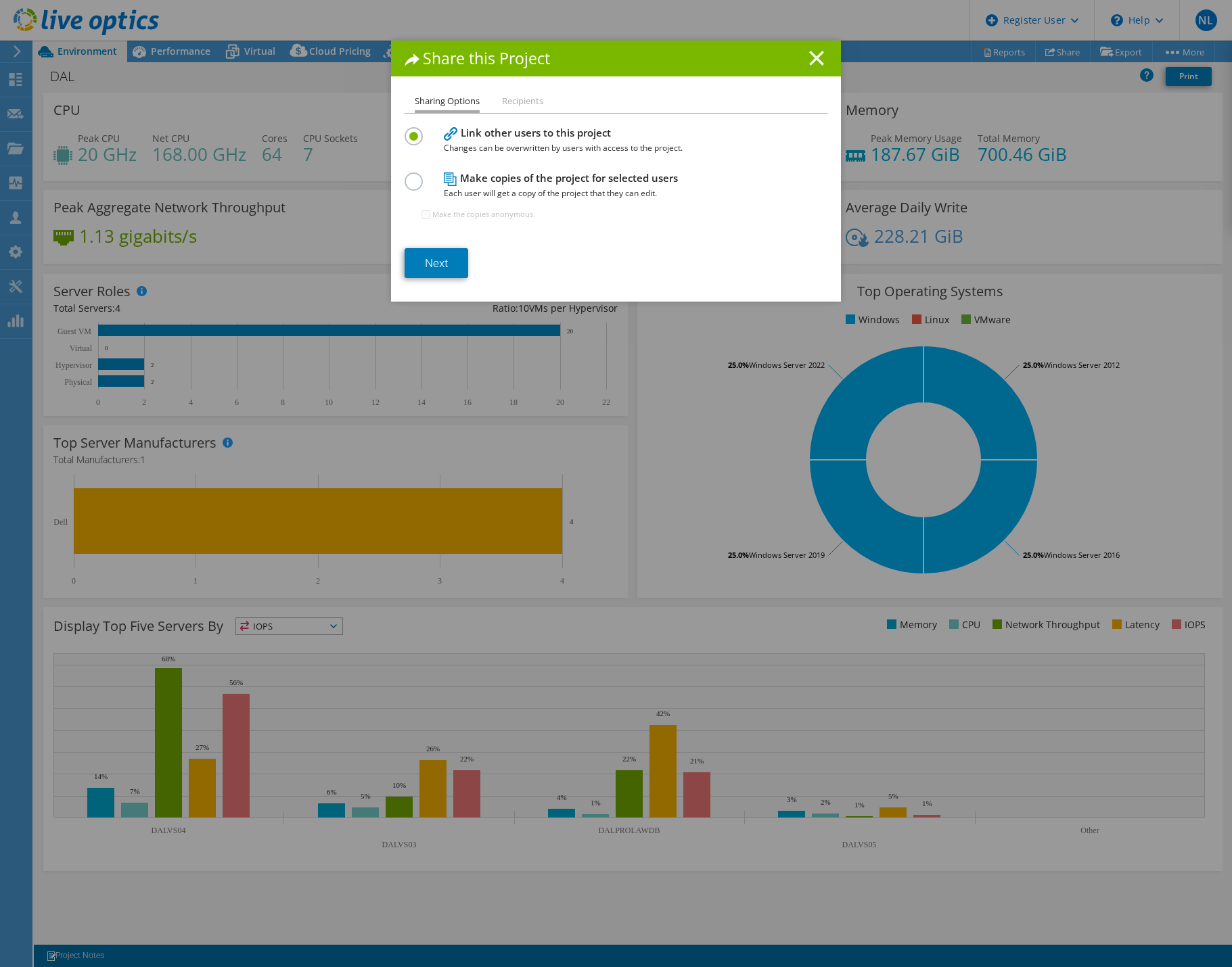
click at [809, 58] on icon at bounding box center [817, 58] width 15 height 15
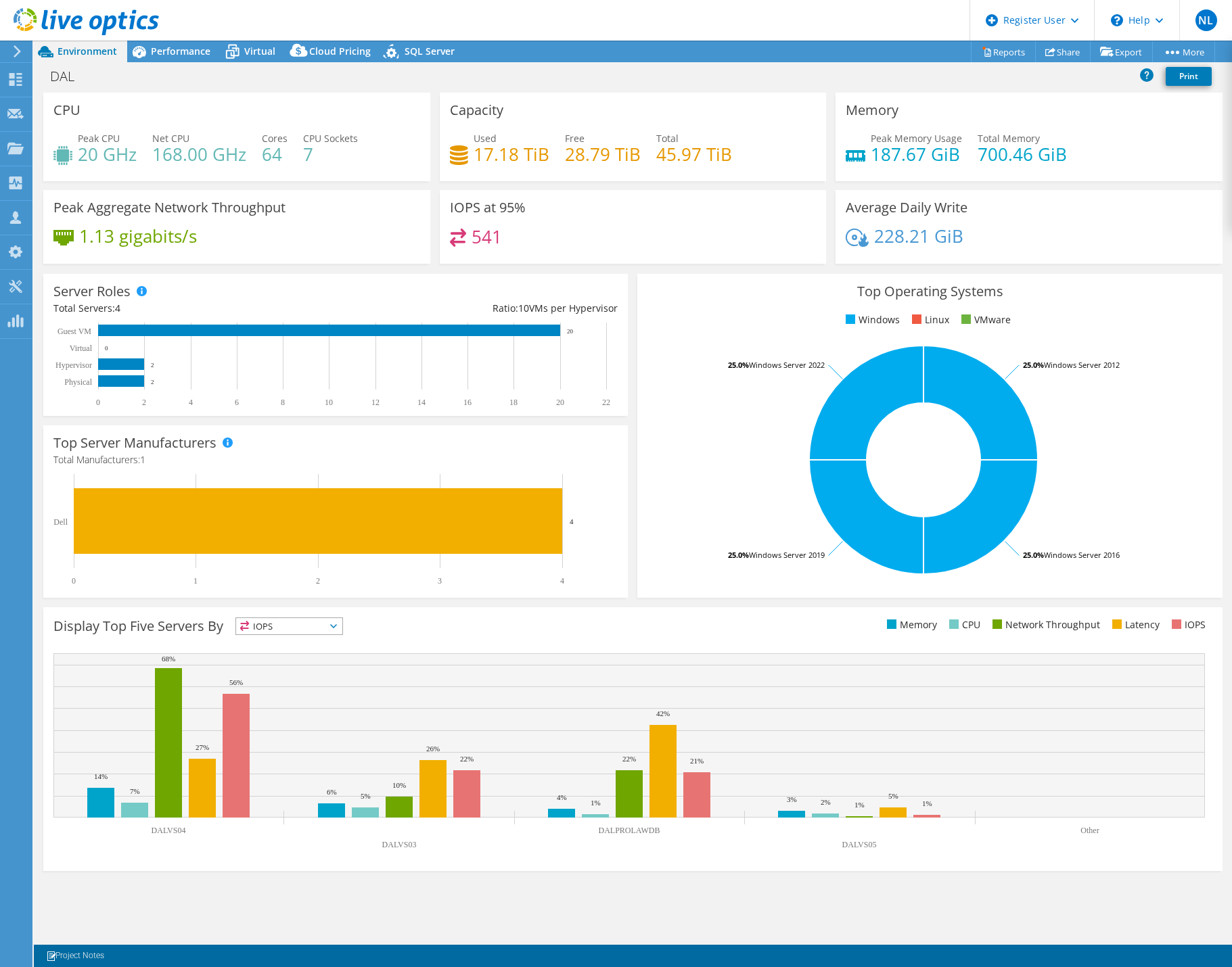
click at [829, 28] on header "NL Dell User Nick Lea Nick.Lea@Dell.com Dell My Profile Log Out \n Help Explore…" at bounding box center [616, 20] width 1232 height 40
click at [874, 85] on div "DAL Print" at bounding box center [633, 76] width 1198 height 25
click at [979, 58] on link "Reports" at bounding box center [1003, 51] width 65 height 21
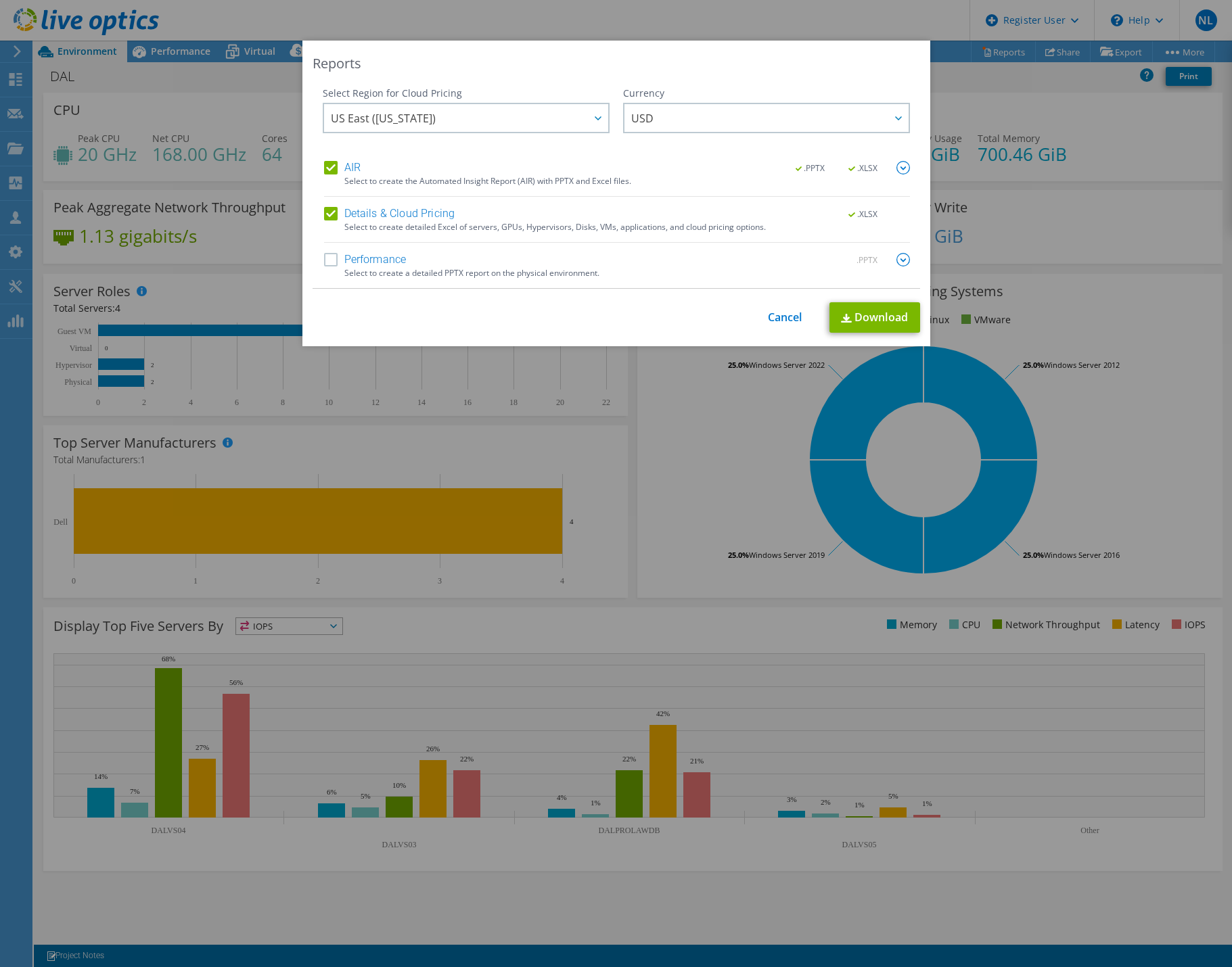
click at [790, 309] on div "This process may take a while, please wait... Cancel Download" at bounding box center [616, 317] width 607 height 30
click at [787, 315] on link "Cancel" at bounding box center [785, 318] width 35 height 13
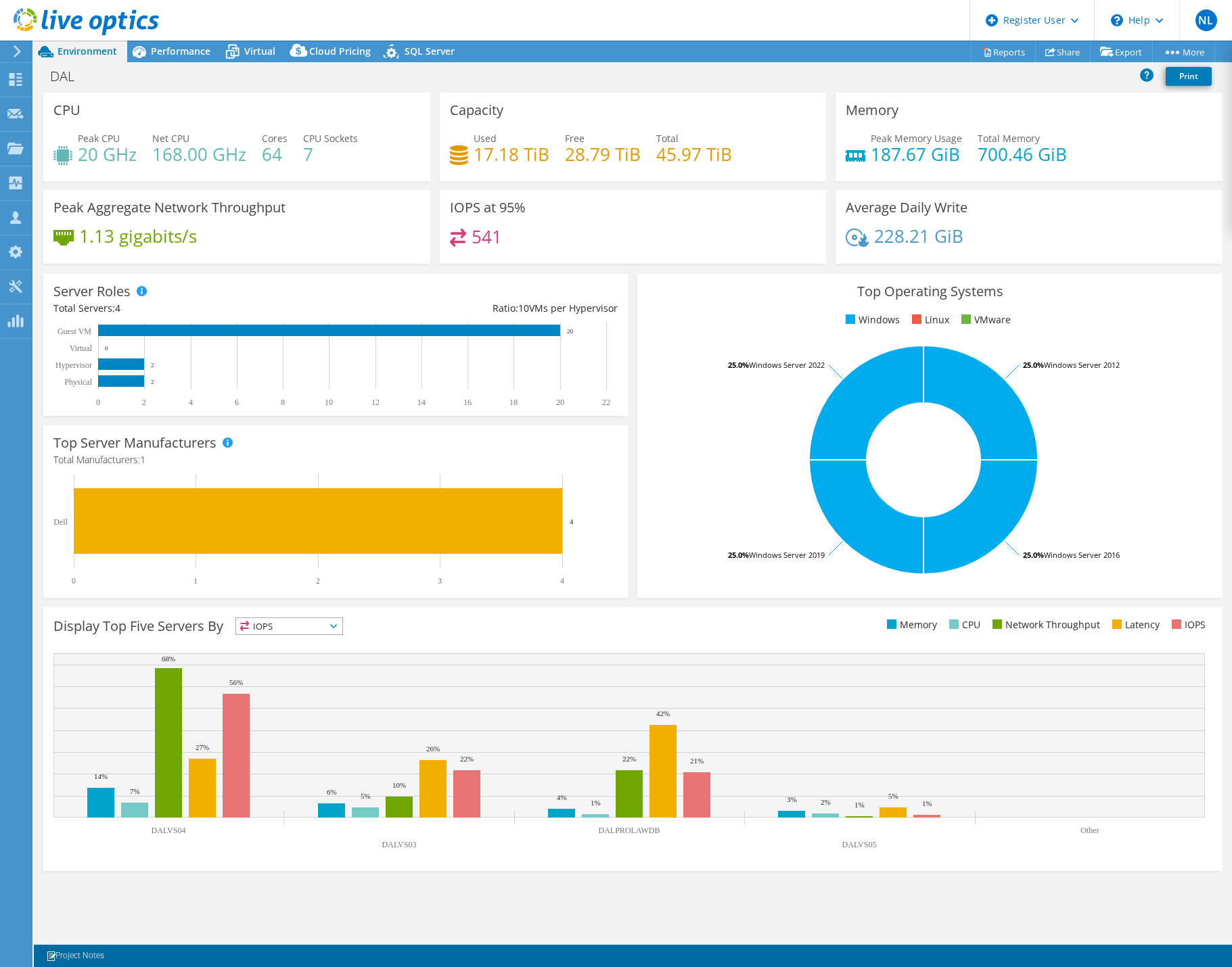
click at [787, 72] on div "DAL Print" at bounding box center [633, 76] width 1198 height 25
click at [169, 54] on span "Performance" at bounding box center [180, 51] width 59 height 13
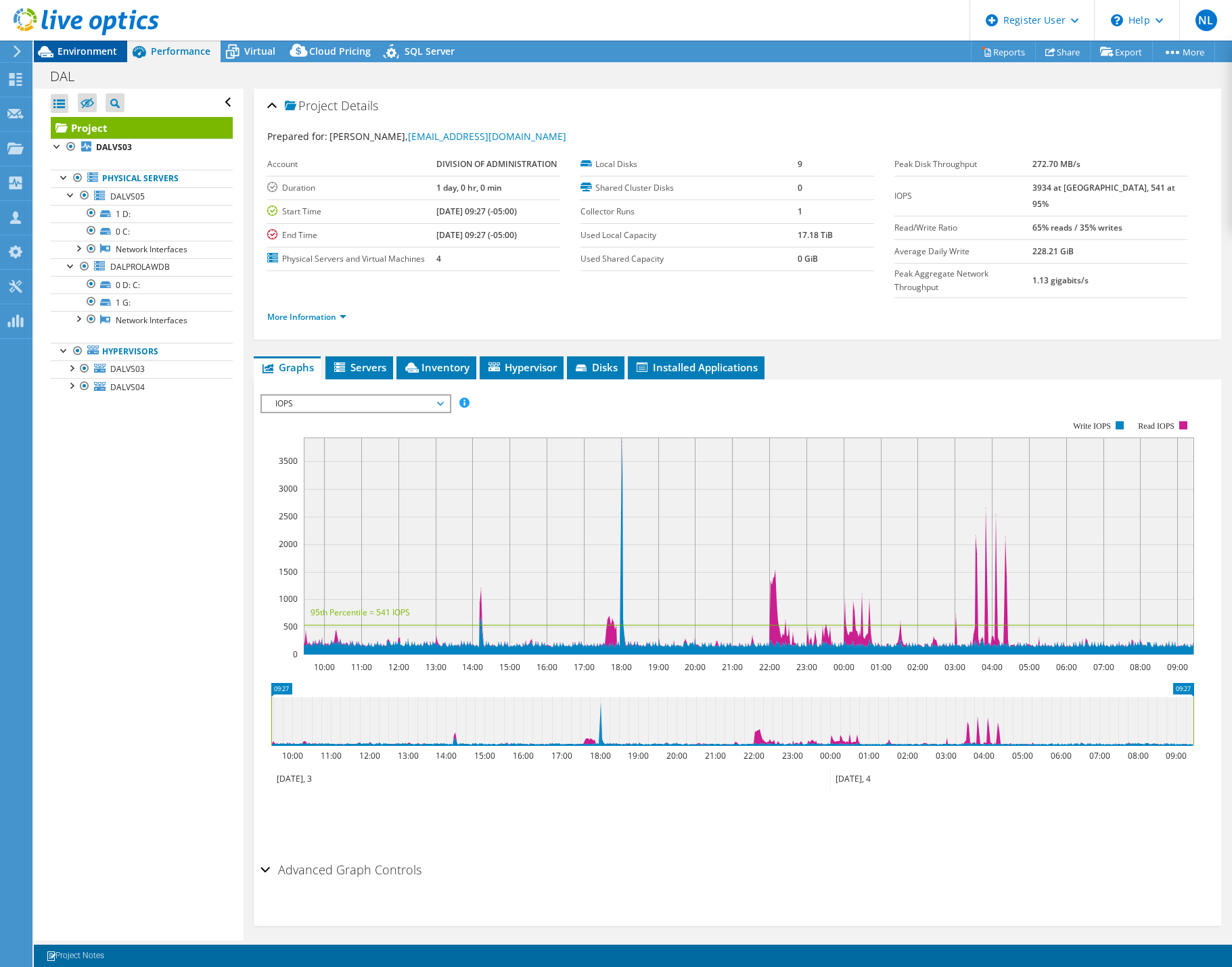
click at [79, 58] on div "Environment" at bounding box center [80, 51] width 93 height 21
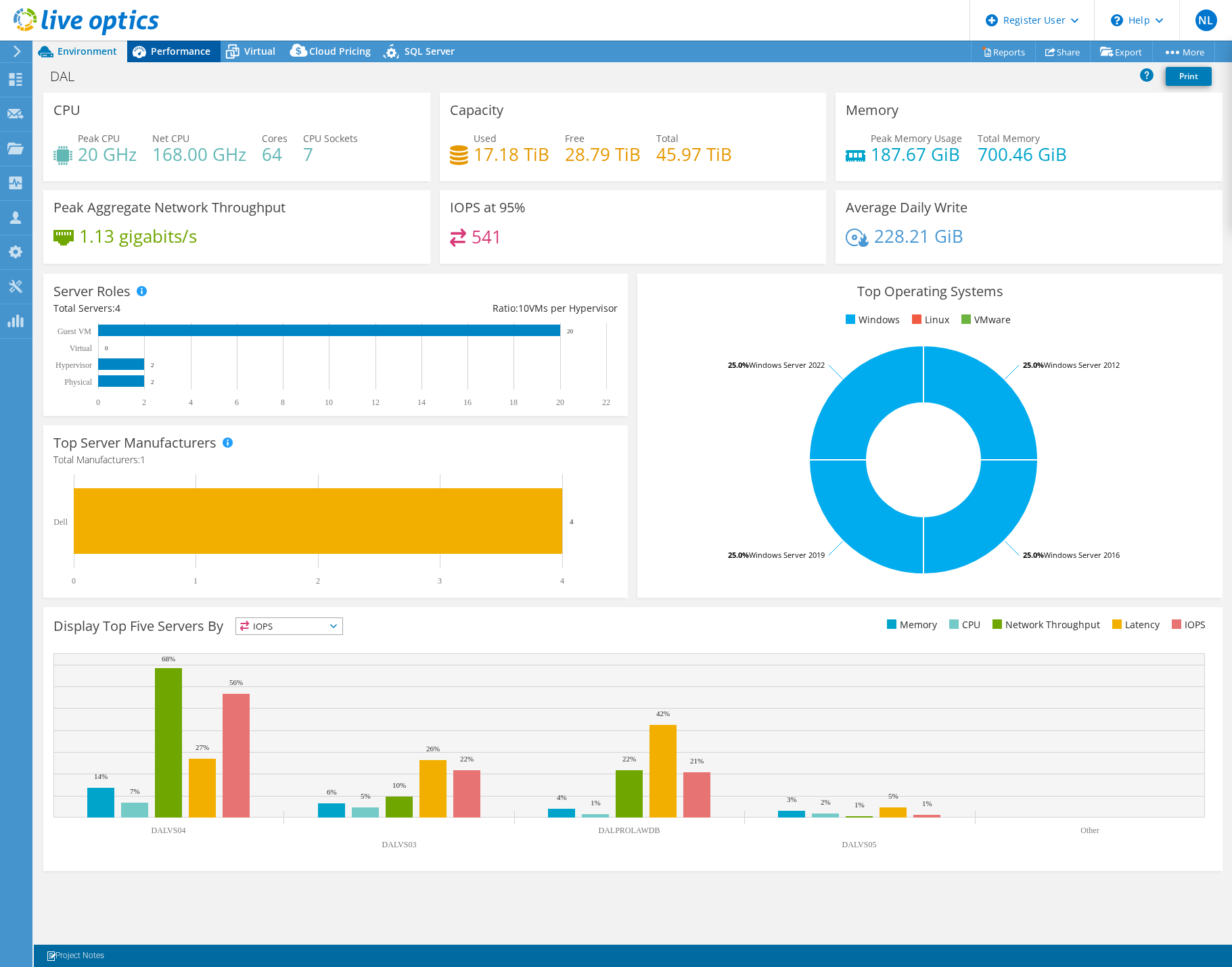
click at [164, 58] on div "Performance" at bounding box center [173, 51] width 93 height 21
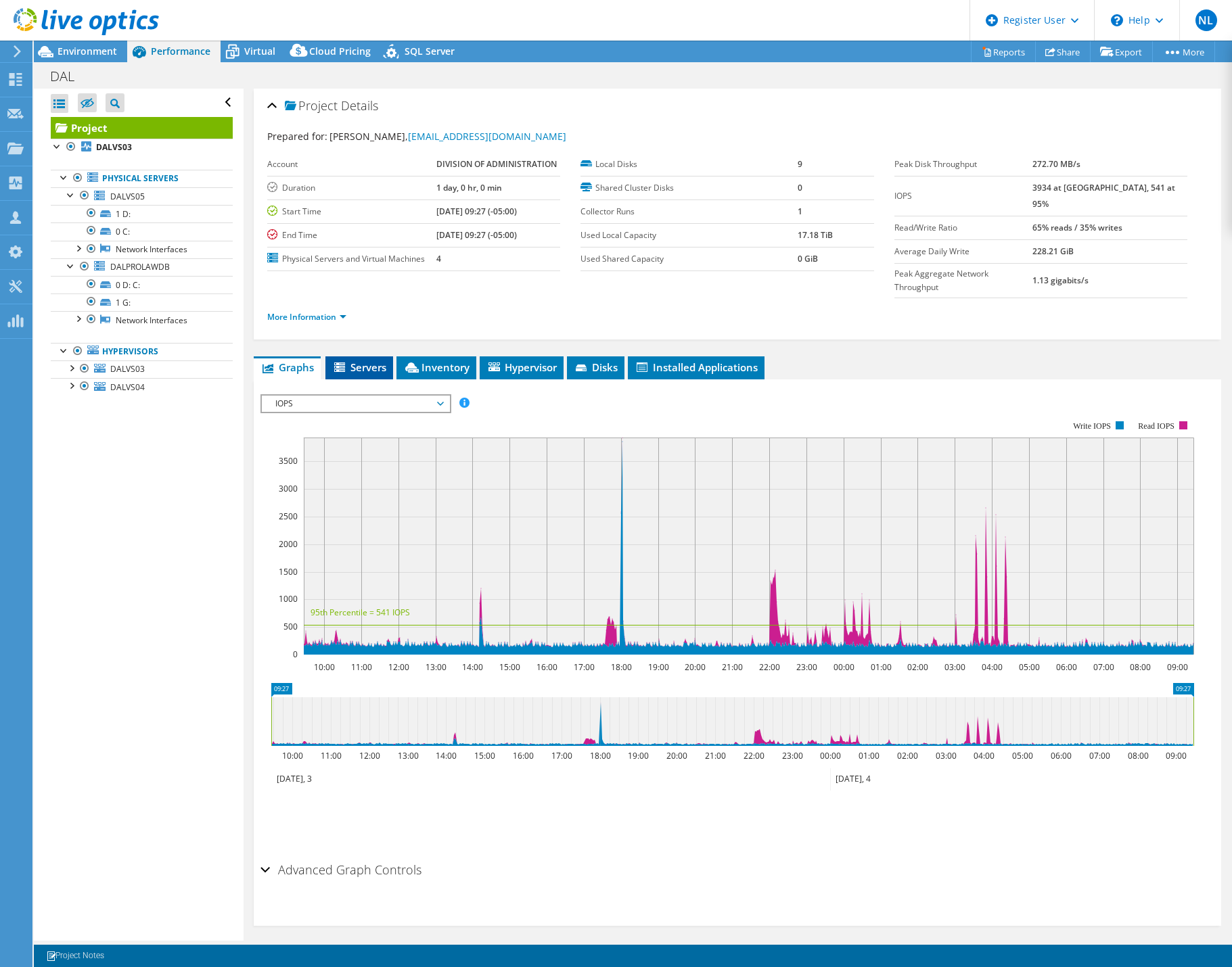
click at [387, 357] on li "Servers" at bounding box center [359, 368] width 68 height 23
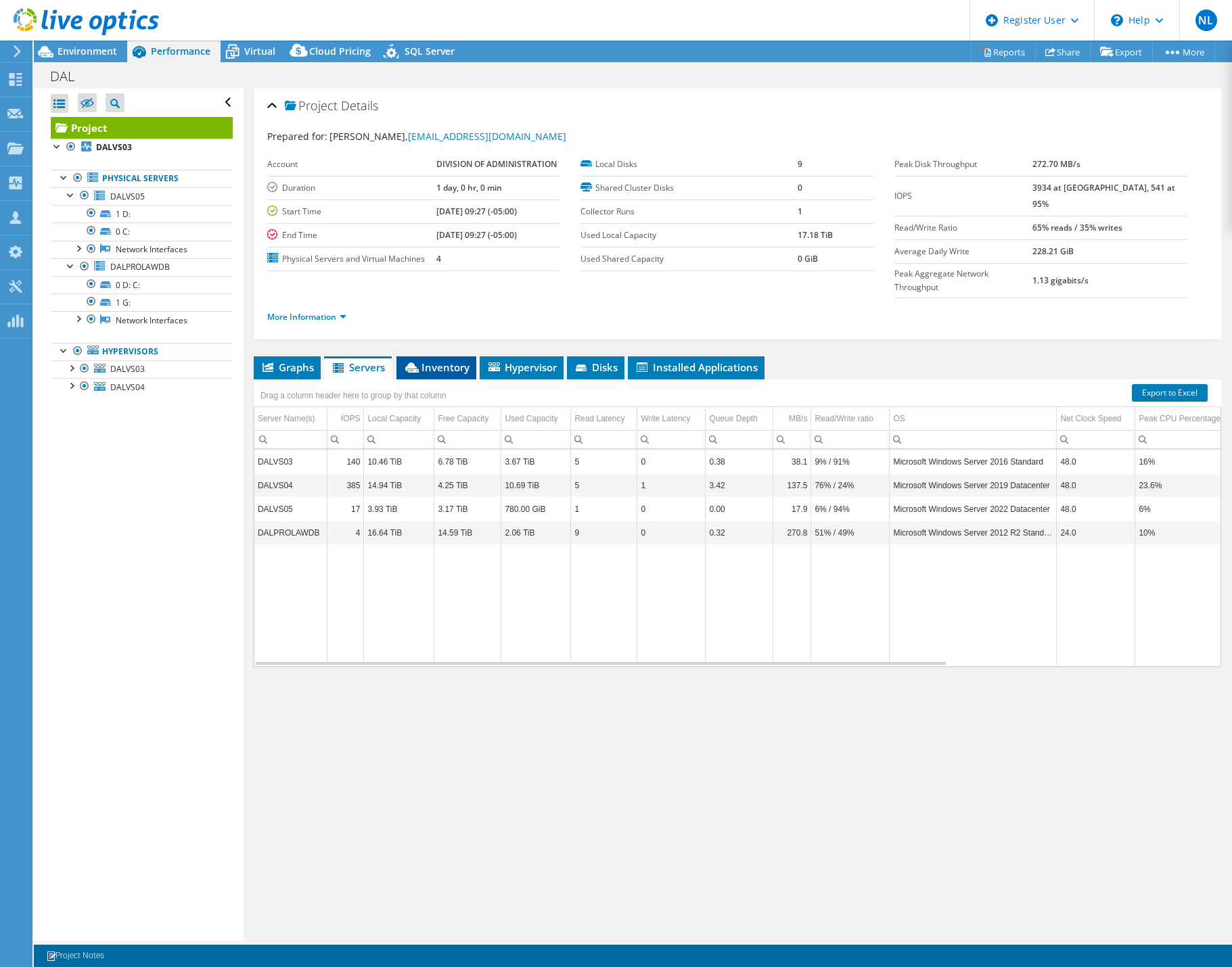
click at [470, 357] on li "Inventory" at bounding box center [436, 368] width 80 height 23
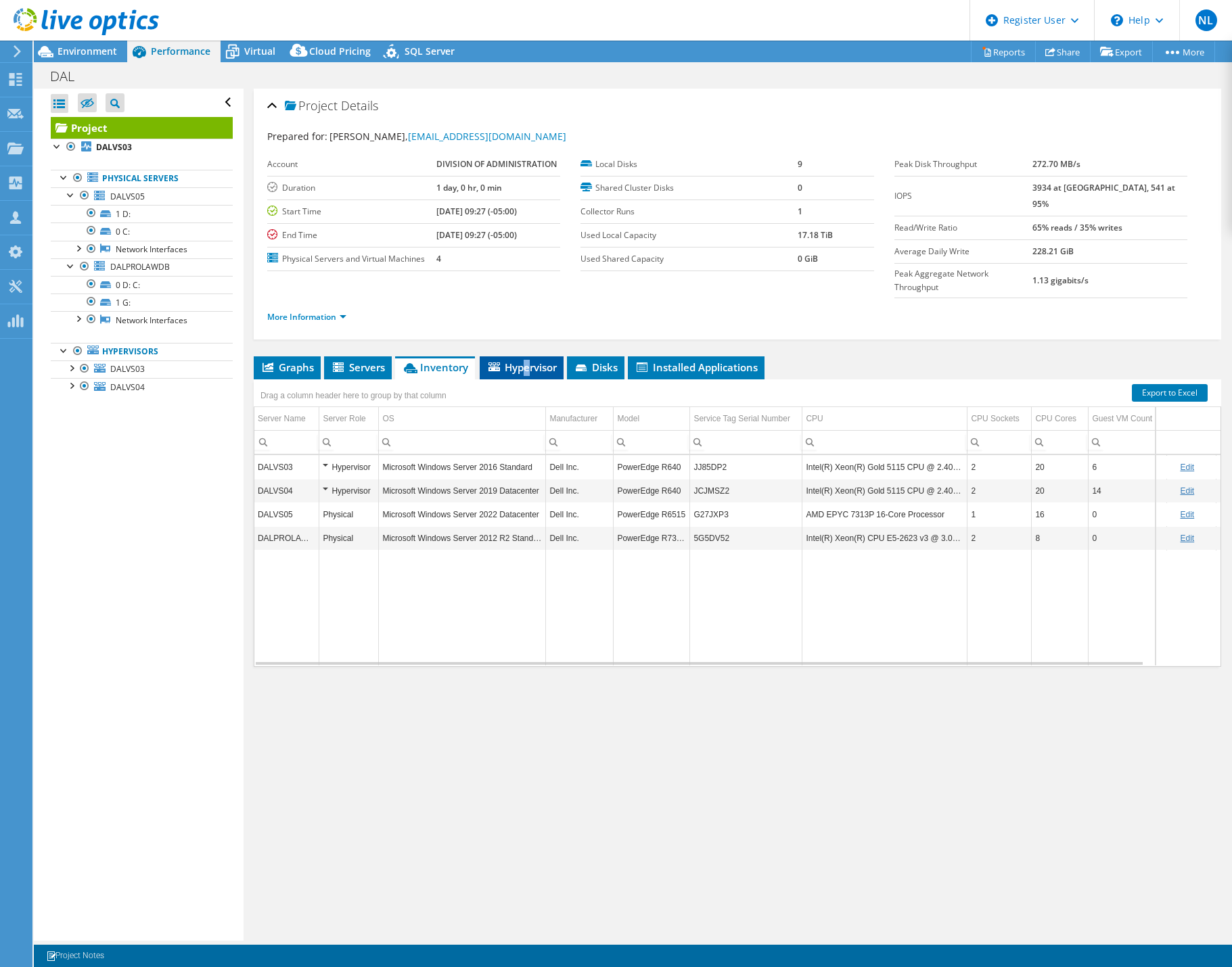
click at [527, 360] on span "Hypervisor" at bounding box center [521, 367] width 70 height 13
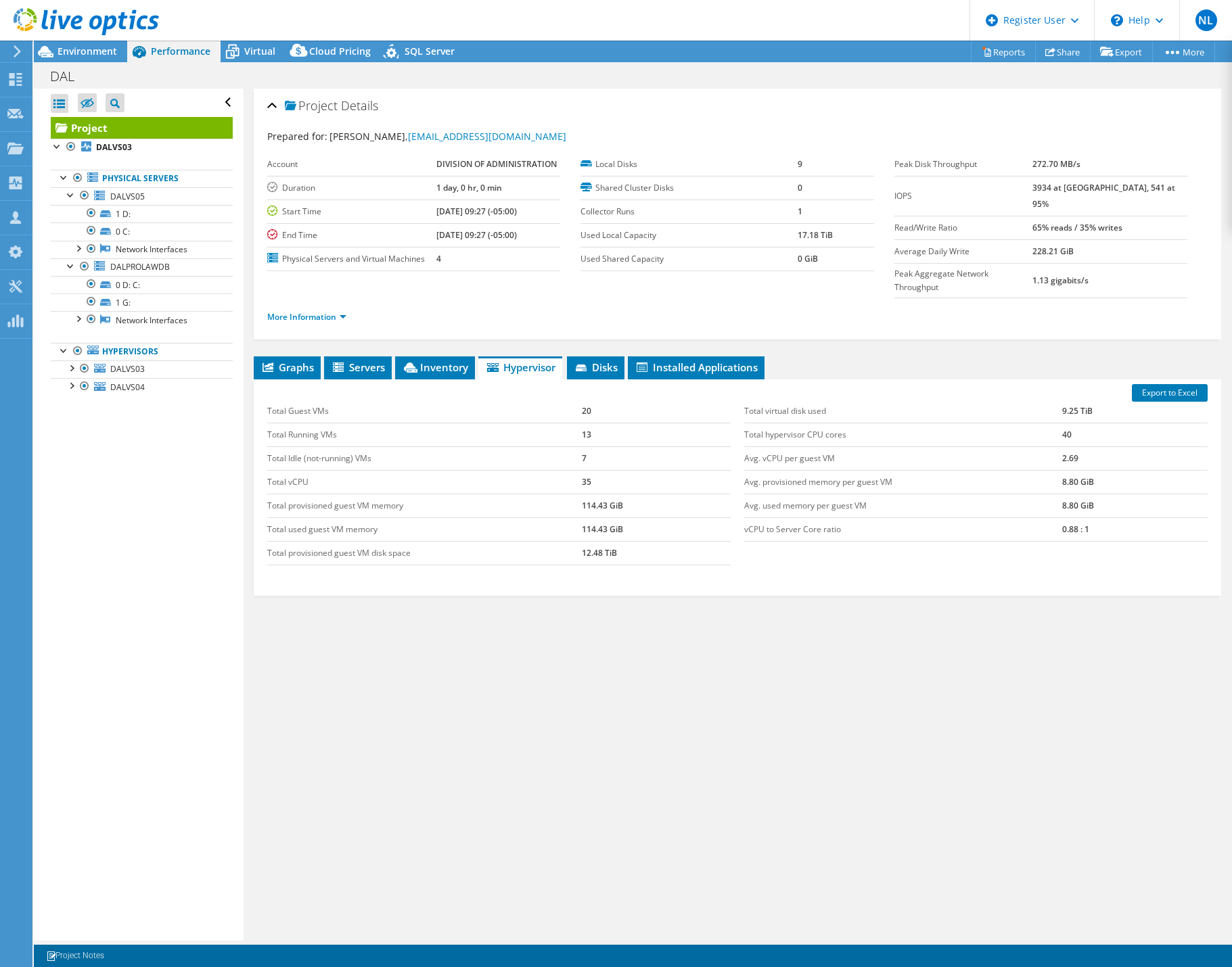
click at [508, 399] on td "Total Guest VMs" at bounding box center [424, 411] width 315 height 24
click at [592, 379] on div "Export to Excel Total Guest VMs 20 Total Running VMs 13 Total Idle (not-running…" at bounding box center [738, 487] width 967 height 217
click at [595, 357] on li "Disks" at bounding box center [596, 368] width 58 height 23
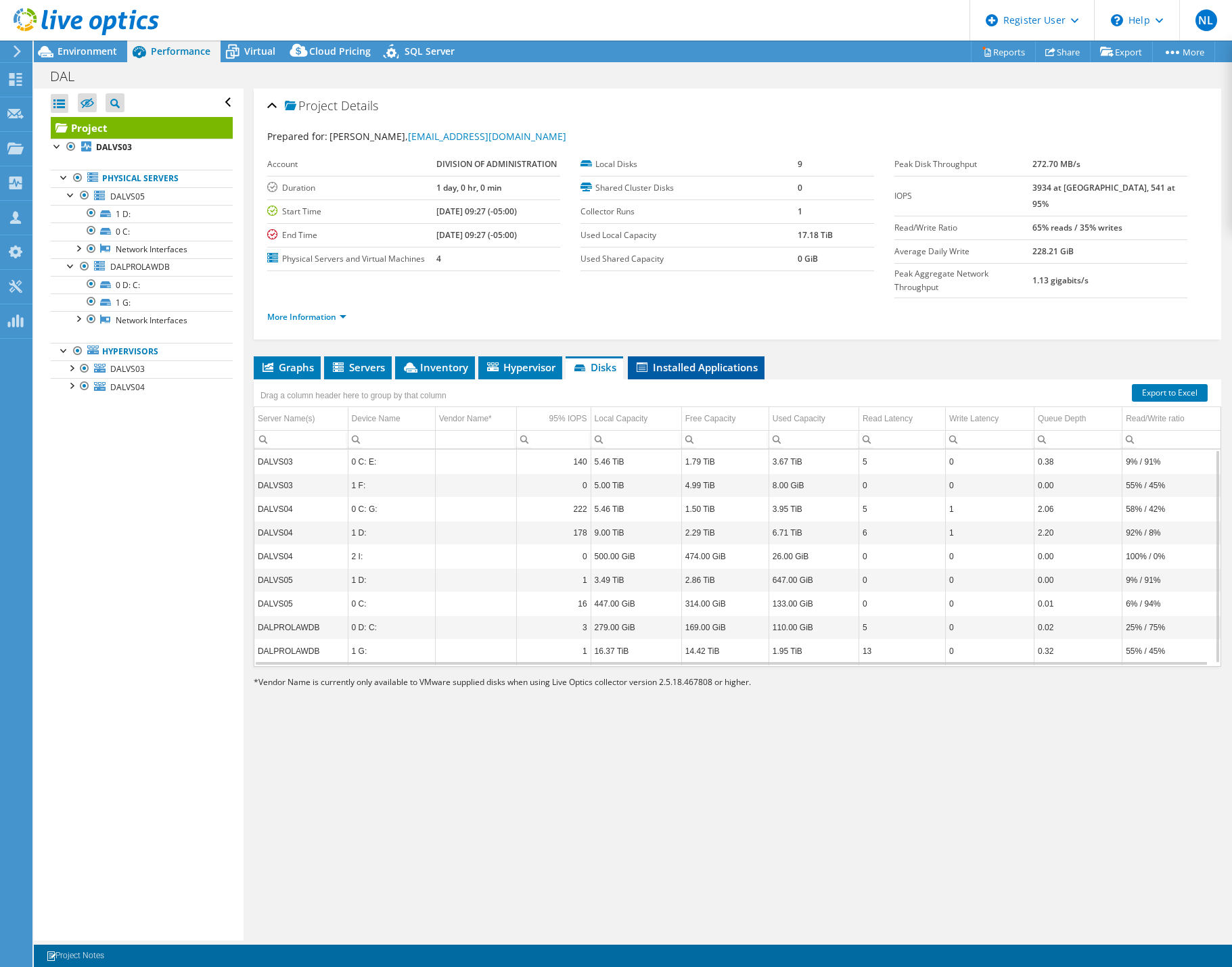
click at [692, 360] on span "Installed Applications" at bounding box center [696, 367] width 123 height 13
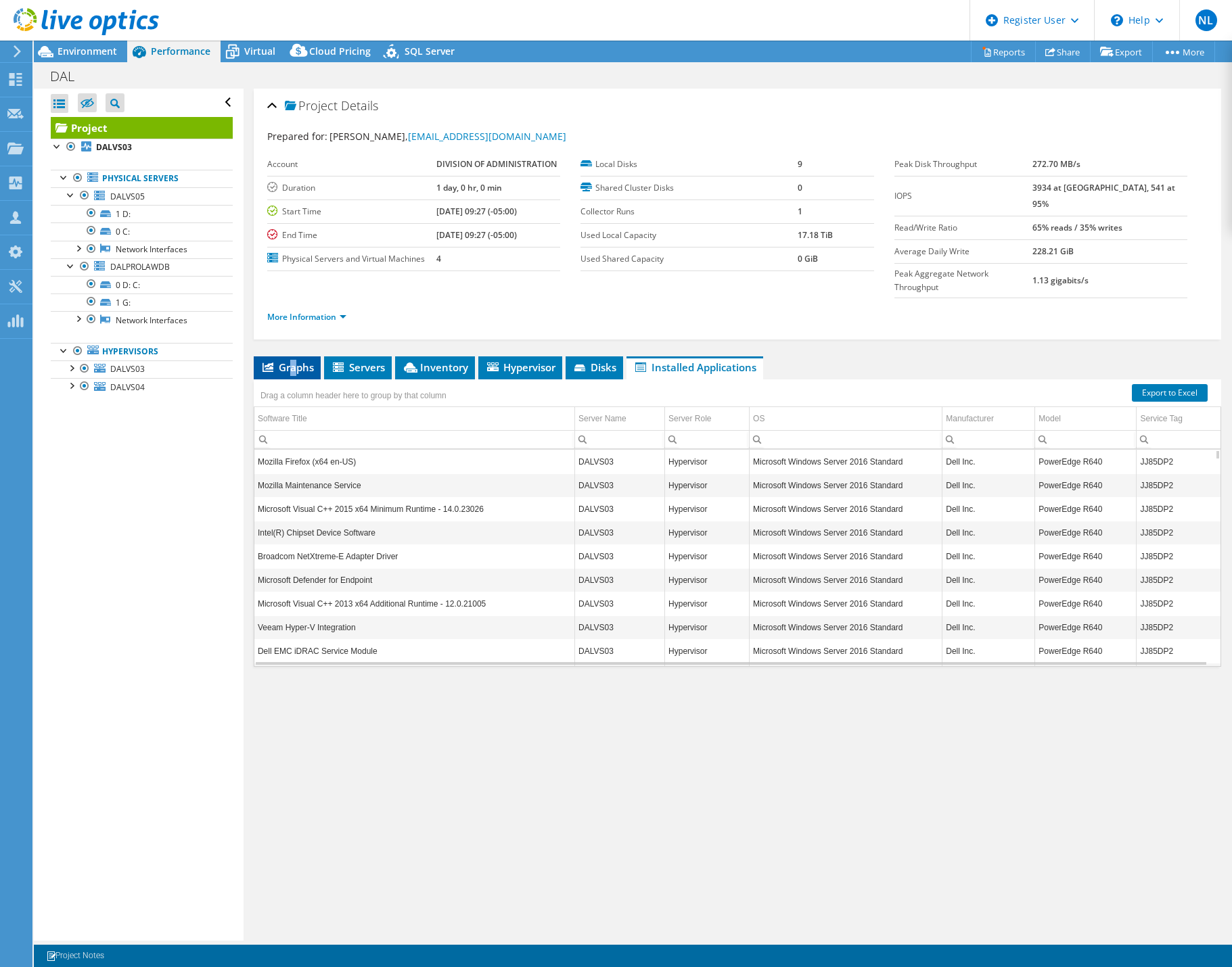
click at [295, 360] on span "Graphs" at bounding box center [287, 367] width 54 height 13
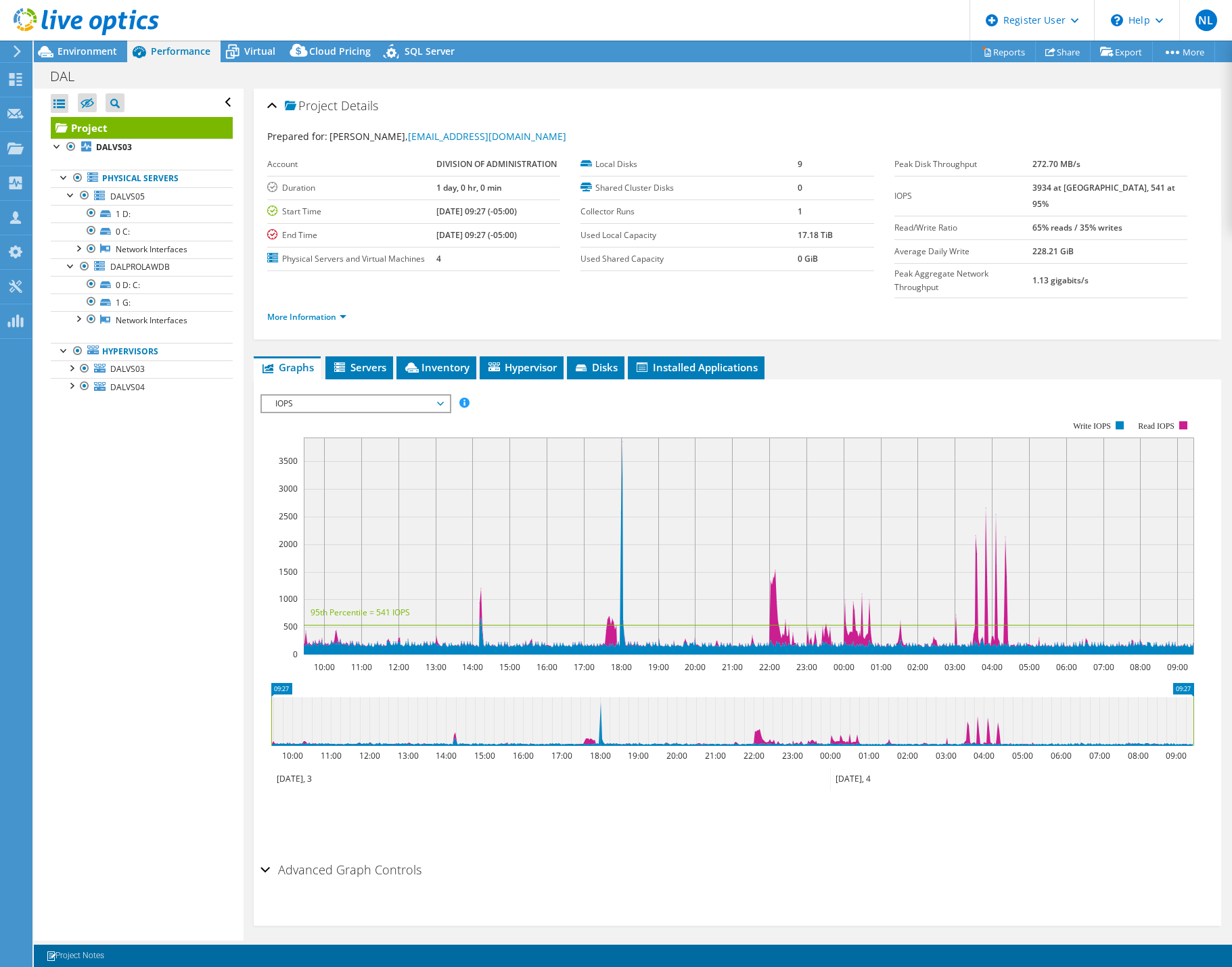
click at [111, 527] on div "Open All Close All Hide Excluded Nodes Project Tree Filter" at bounding box center [138, 515] width 209 height 852
drag, startPoint x: 66, startPoint y: 61, endPoint x: 70, endPoint y: 54, distance: 8.1
click at [70, 54] on div "Environment" at bounding box center [80, 51] width 93 height 21
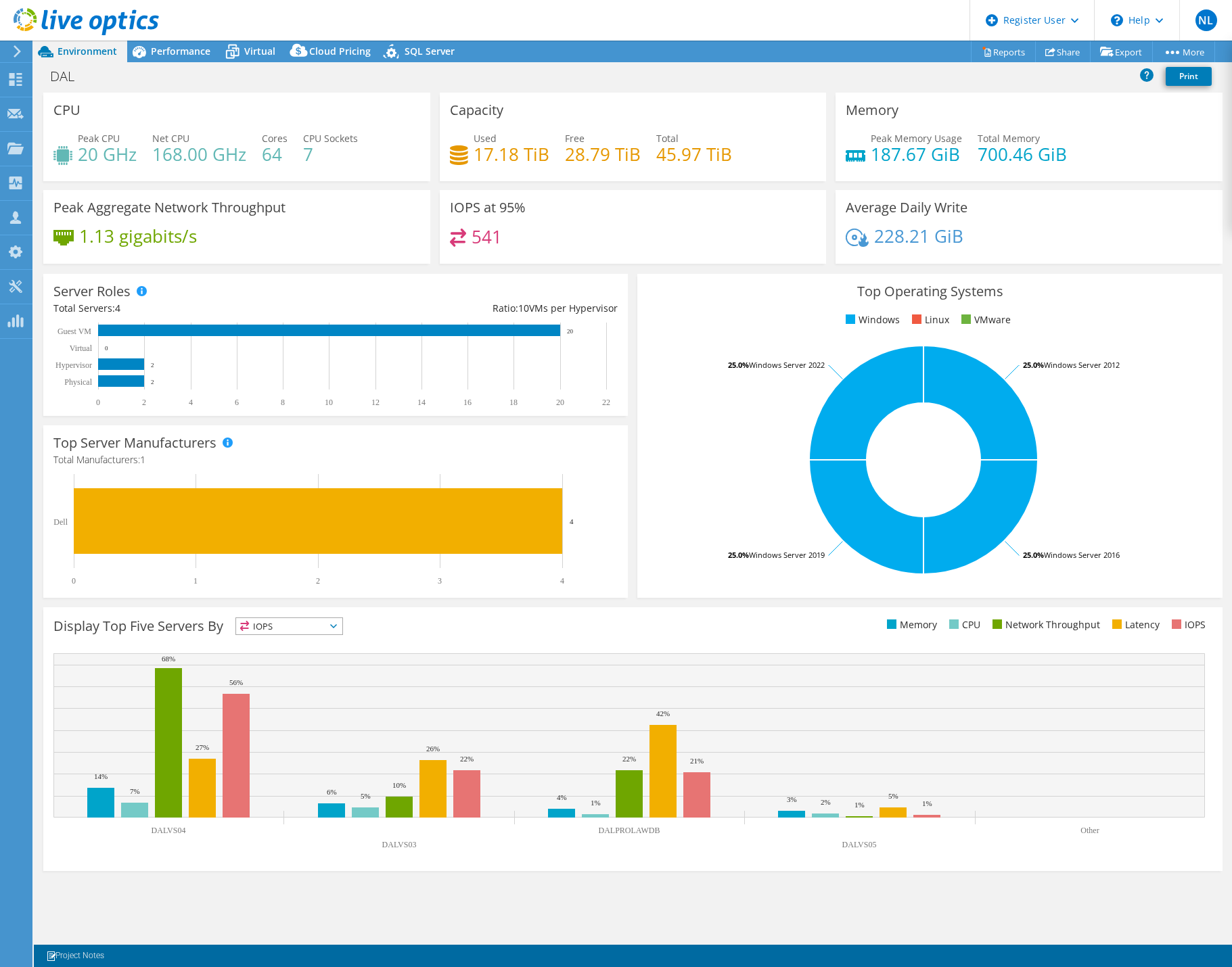
click at [9, 54] on div at bounding box center [15, 51] width 15 height 12
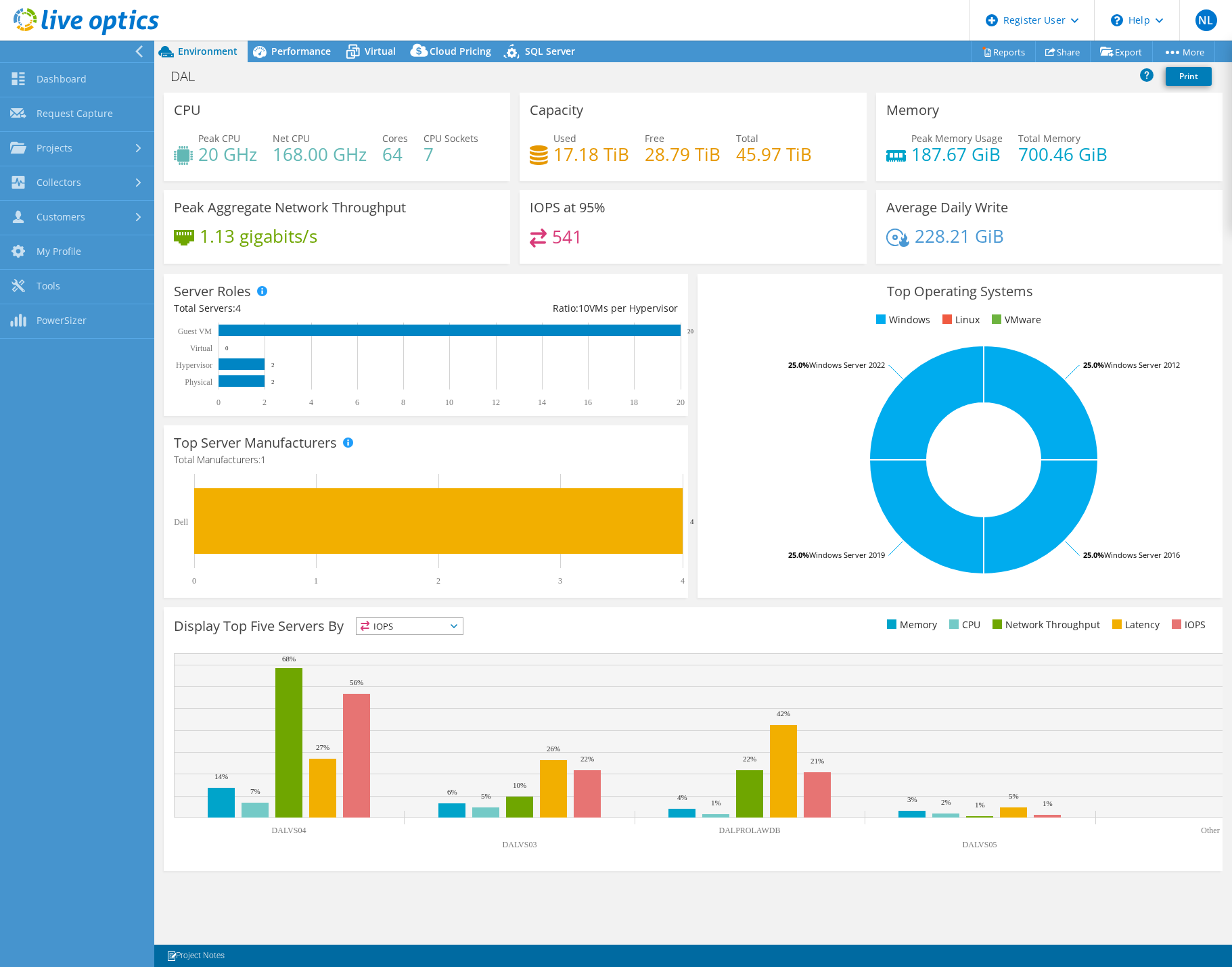
click at [137, 51] on icon at bounding box center [139, 51] width 10 height 12
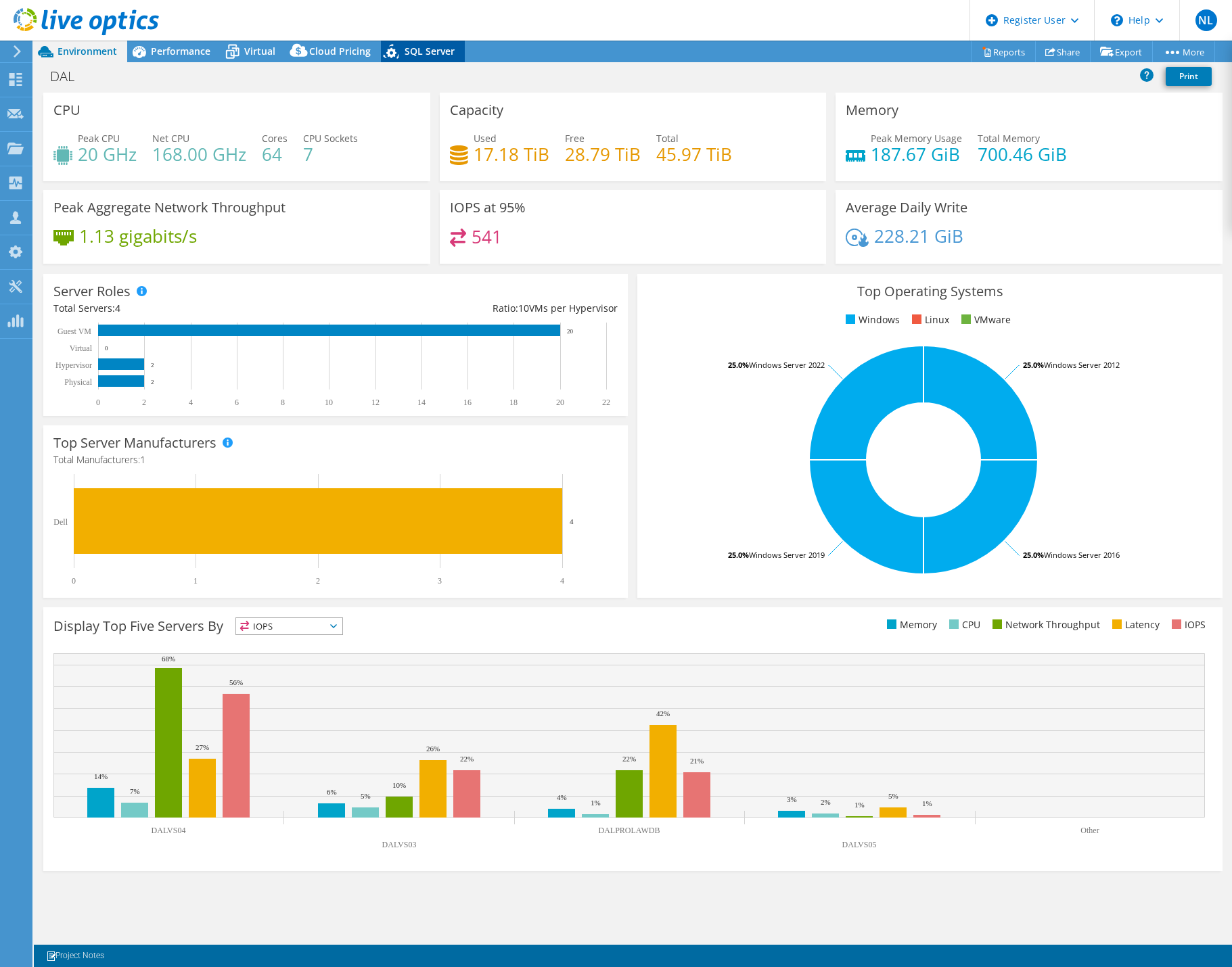
click at [445, 51] on span "SQL Server" at bounding box center [429, 51] width 50 height 13
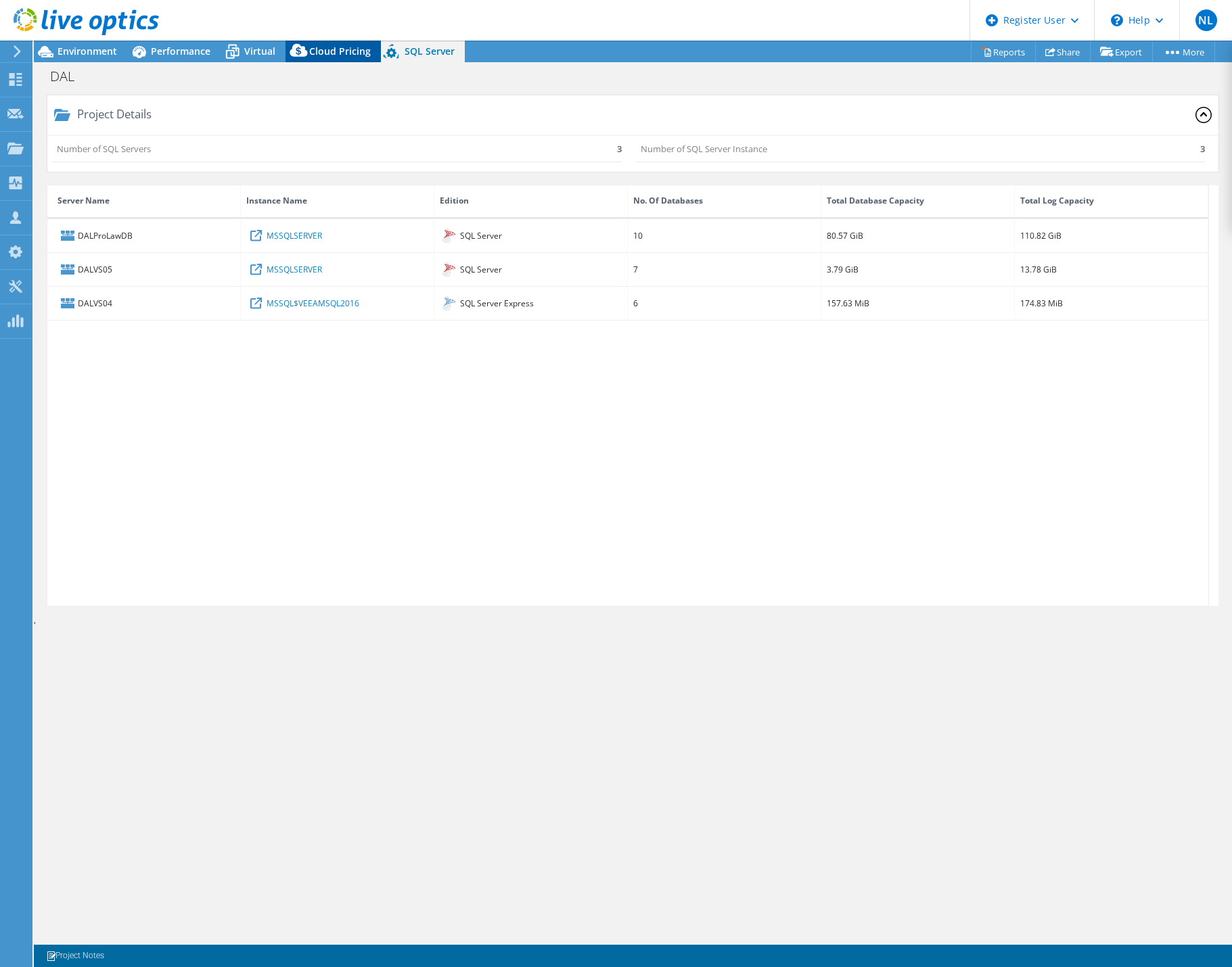
click at [342, 54] on span "Cloud Pricing" at bounding box center [340, 51] width 62 height 13
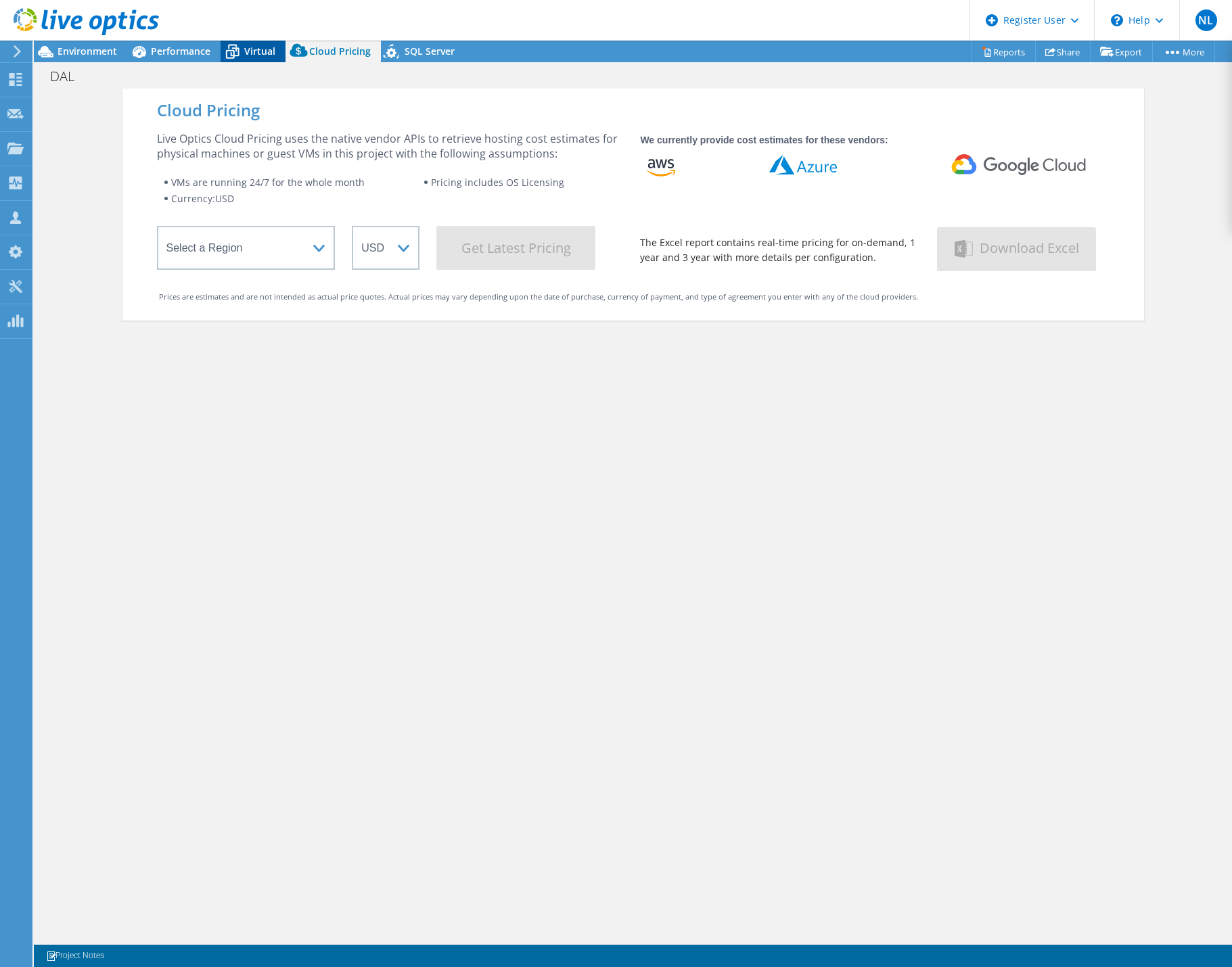
click at [239, 54] on icon at bounding box center [232, 51] width 24 height 24
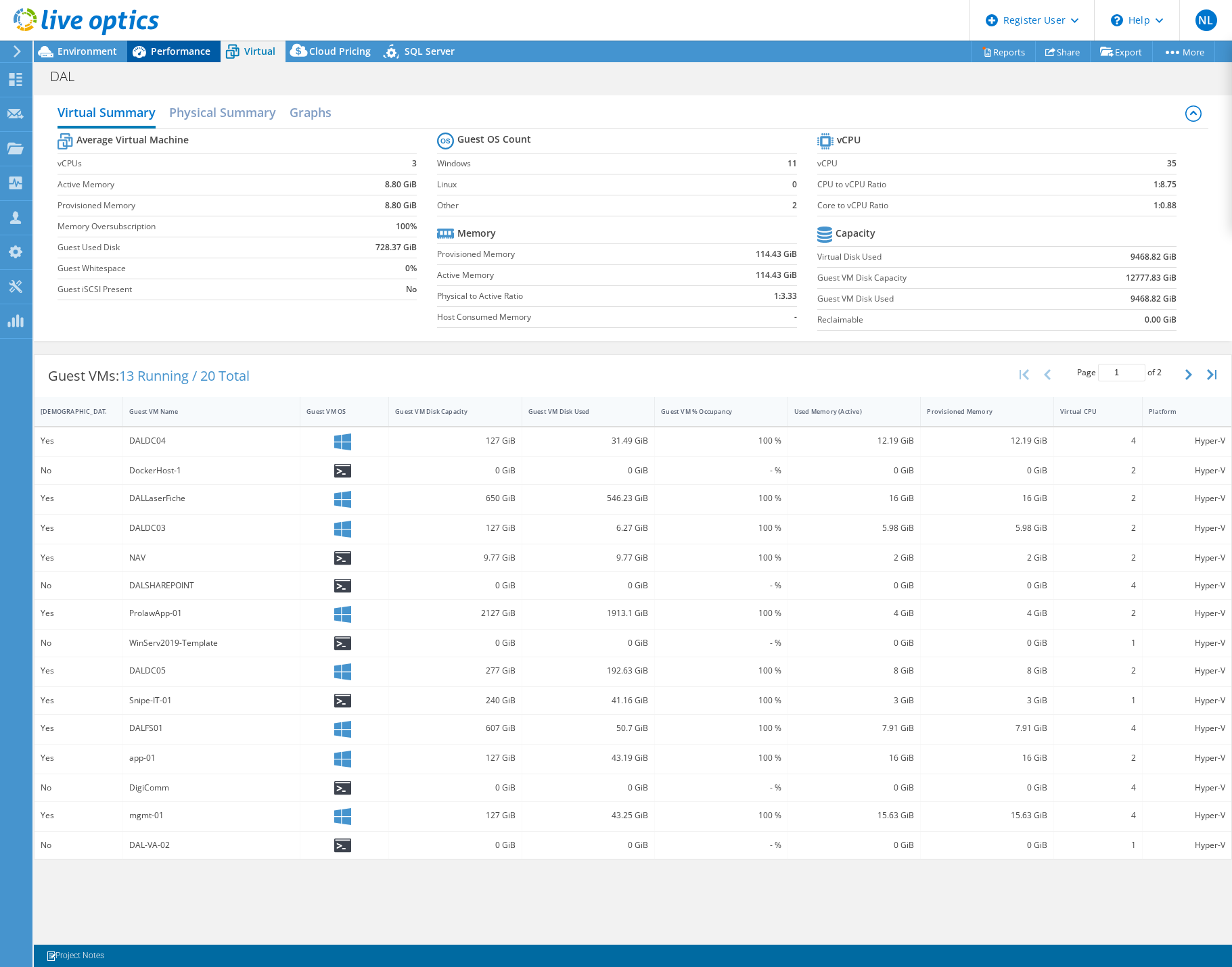
click at [183, 54] on span "Performance" at bounding box center [180, 51] width 59 height 13
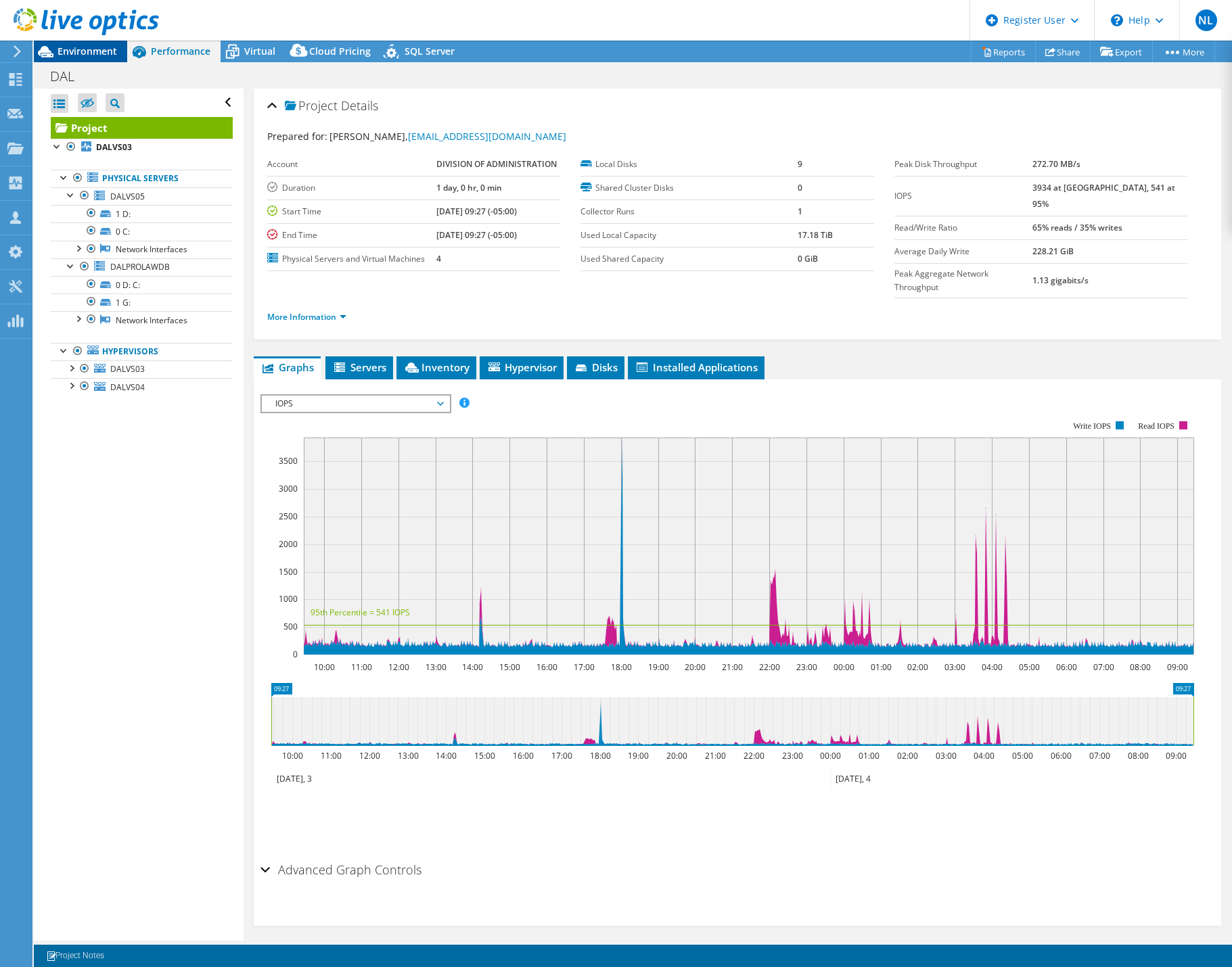
click at [87, 58] on div "Environment" at bounding box center [80, 51] width 93 height 21
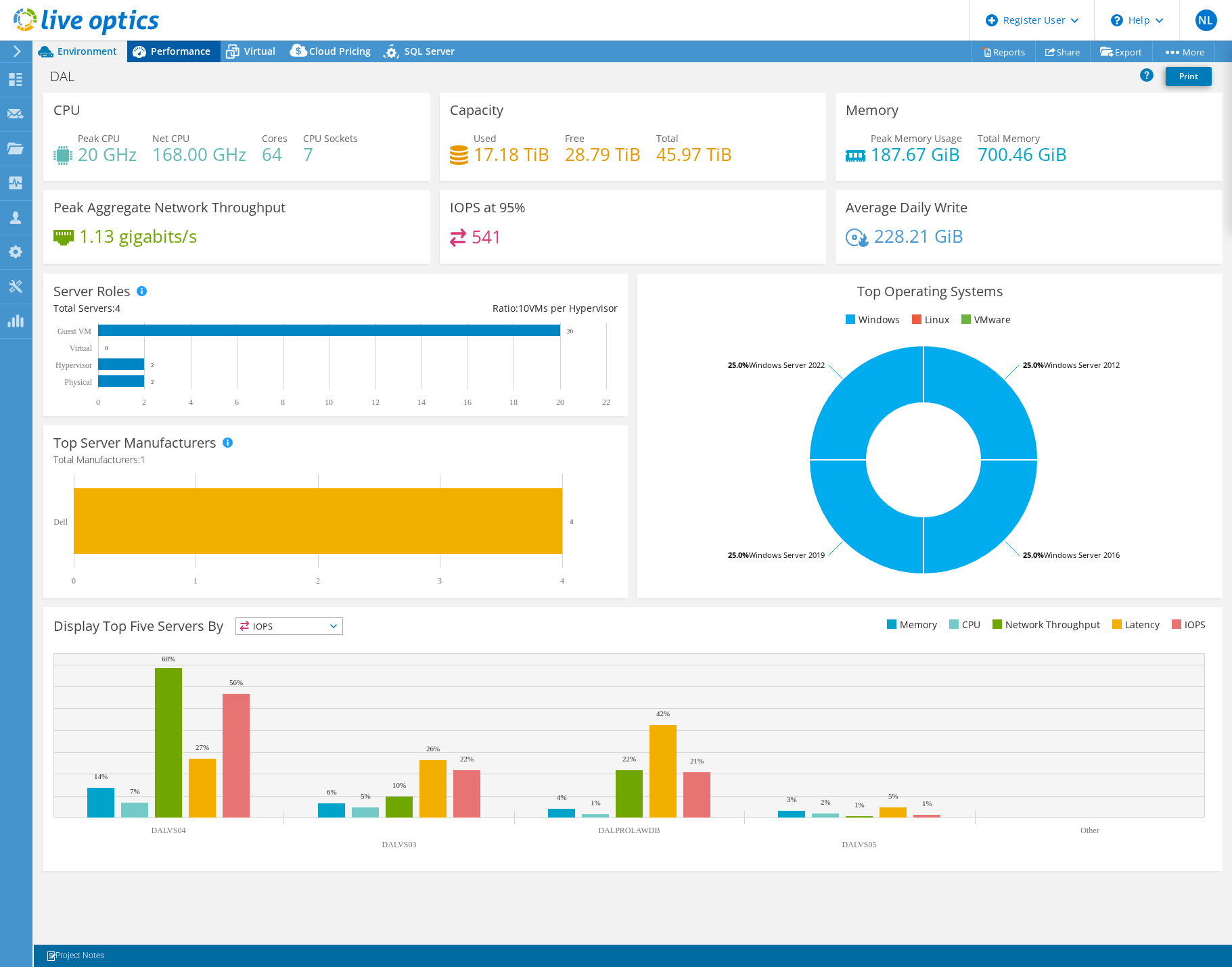
click at [164, 54] on span "Performance" at bounding box center [180, 51] width 59 height 13
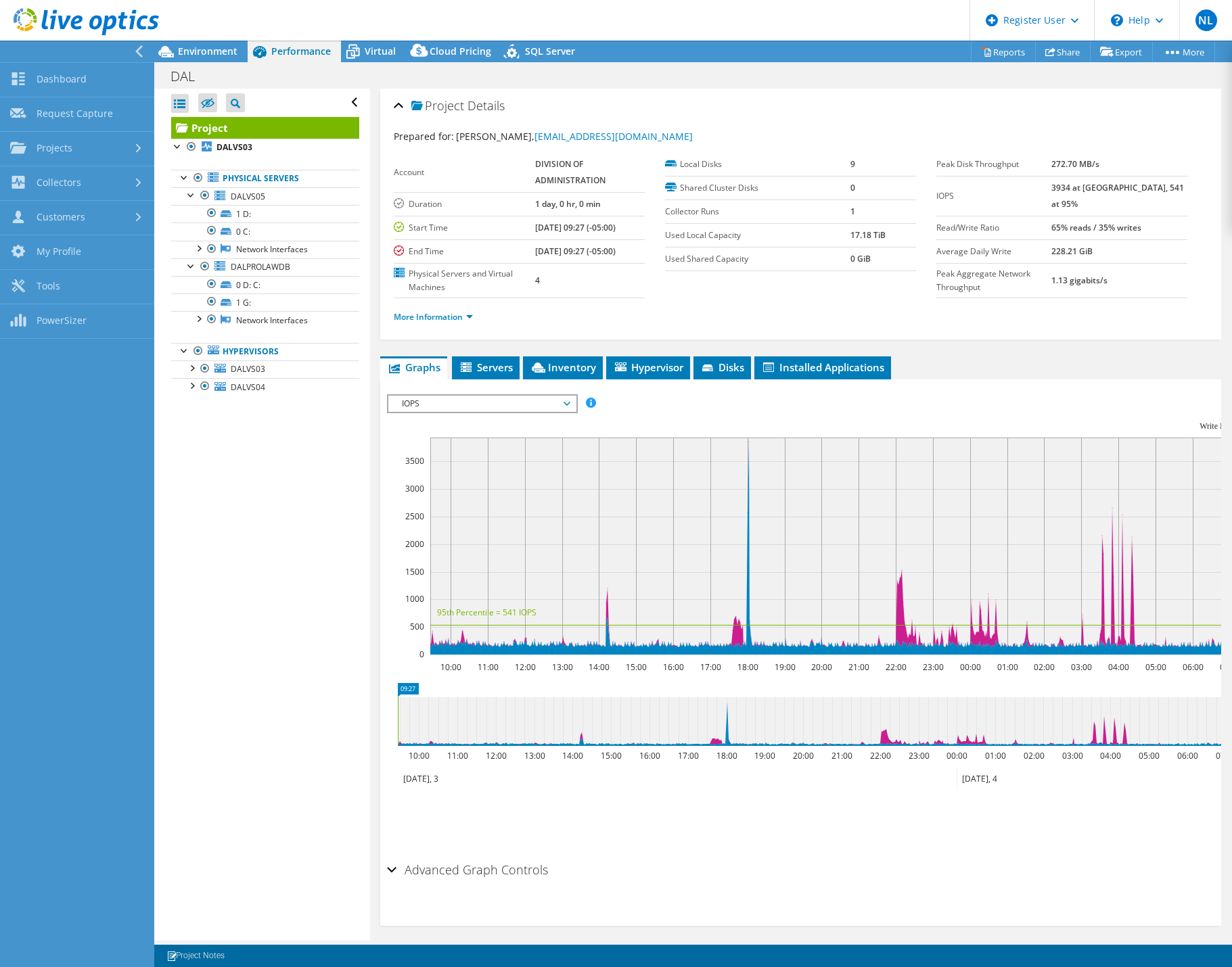
click at [137, 49] on icon at bounding box center [139, 51] width 10 height 12
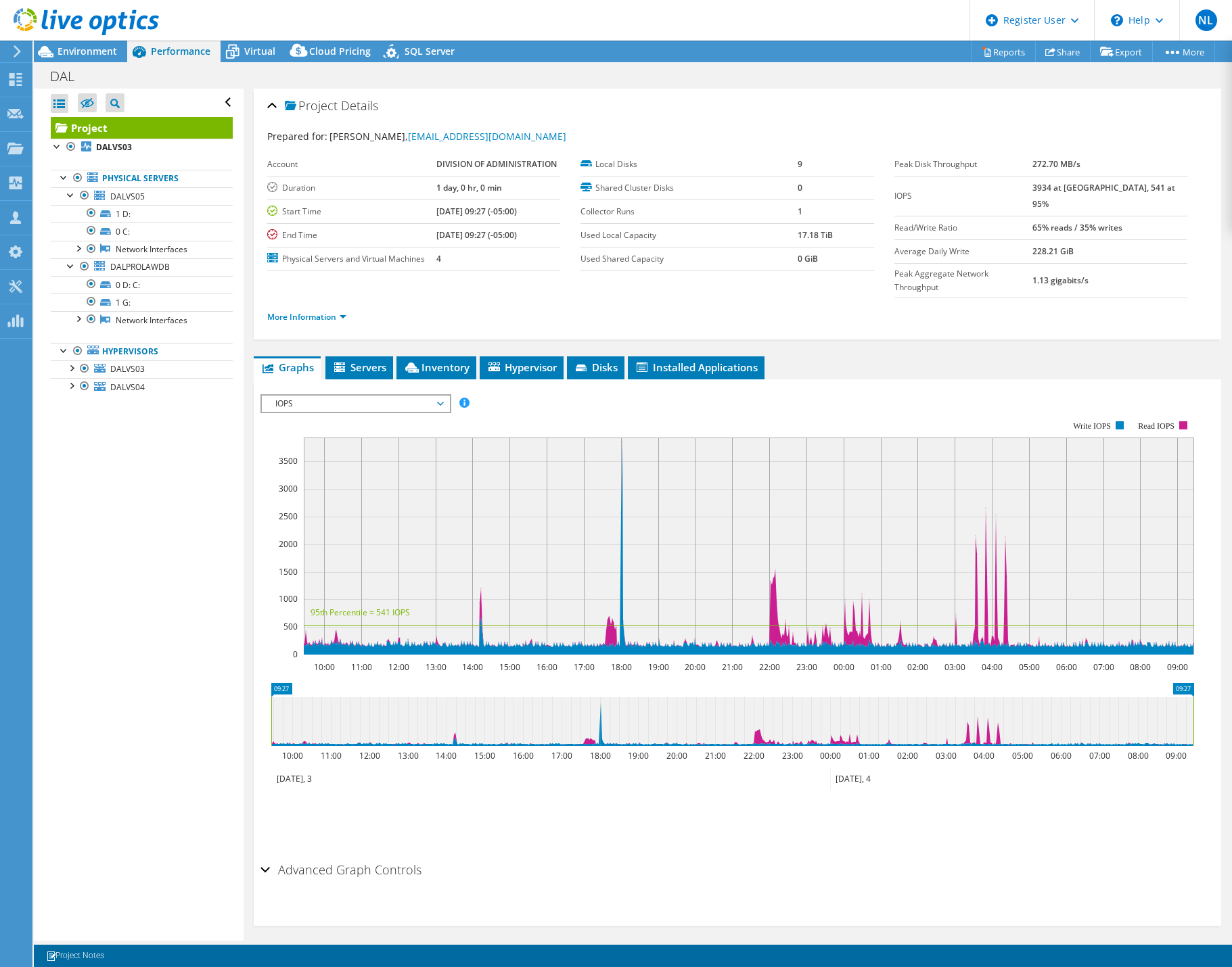
click at [14, 51] on icon at bounding box center [17, 51] width 10 height 12
